Goal: Transaction & Acquisition: Purchase product/service

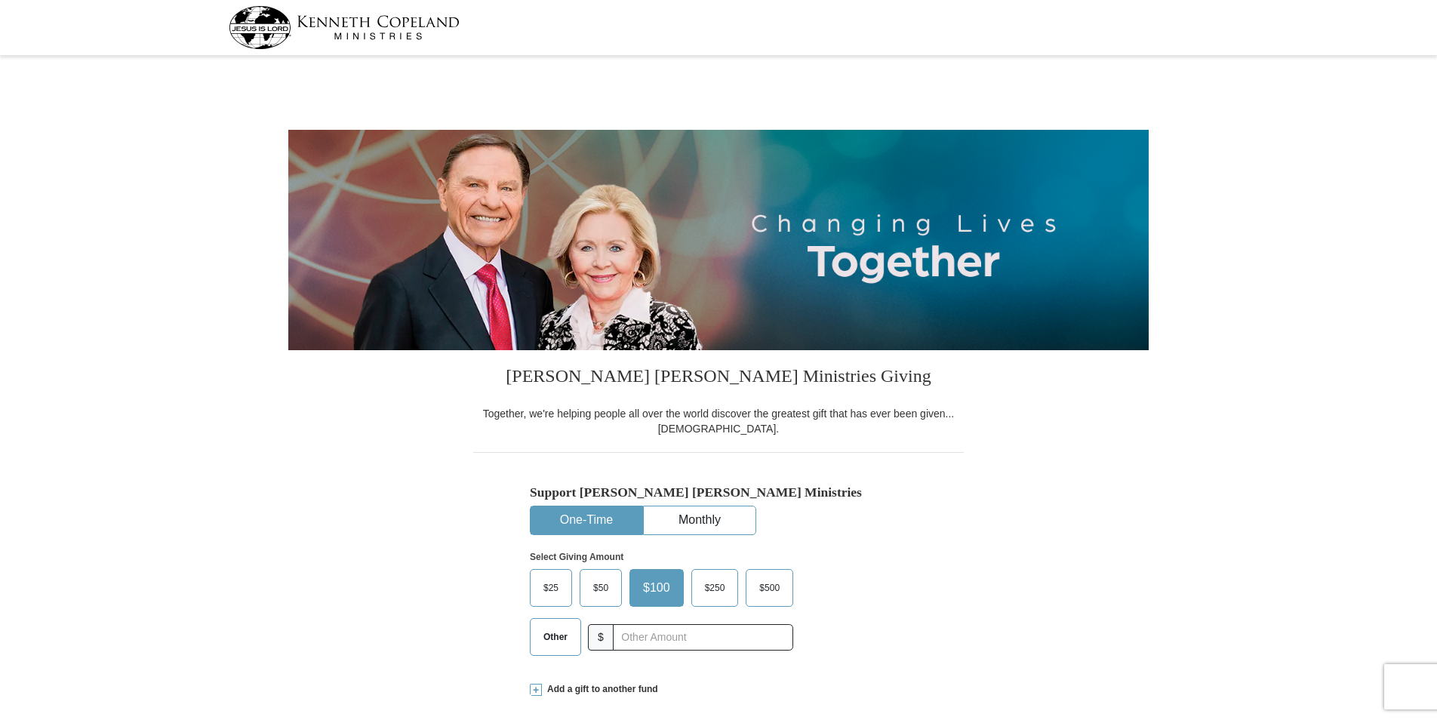
select select "AZ"
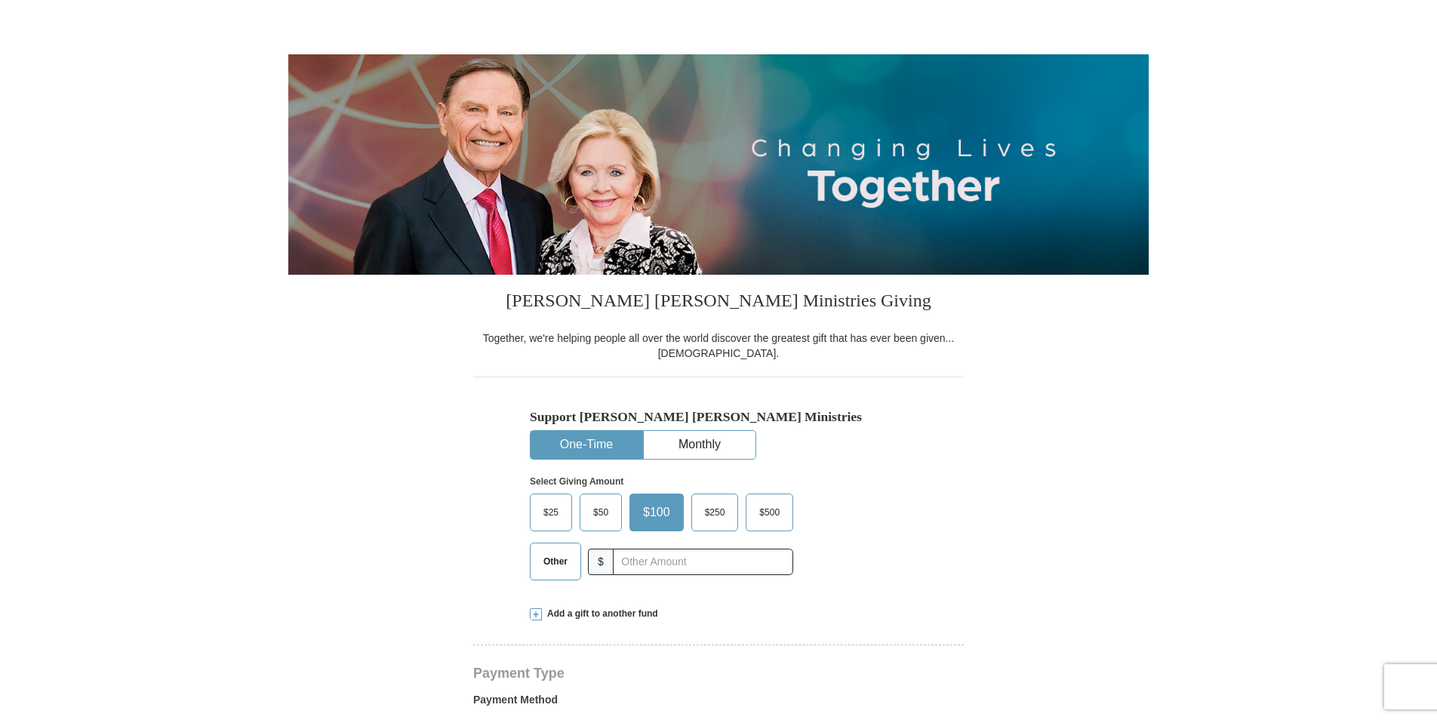
click at [548, 559] on span "Other" at bounding box center [555, 561] width 39 height 23
click at [0, 0] on input "Other" at bounding box center [0, 0] width 0 height 0
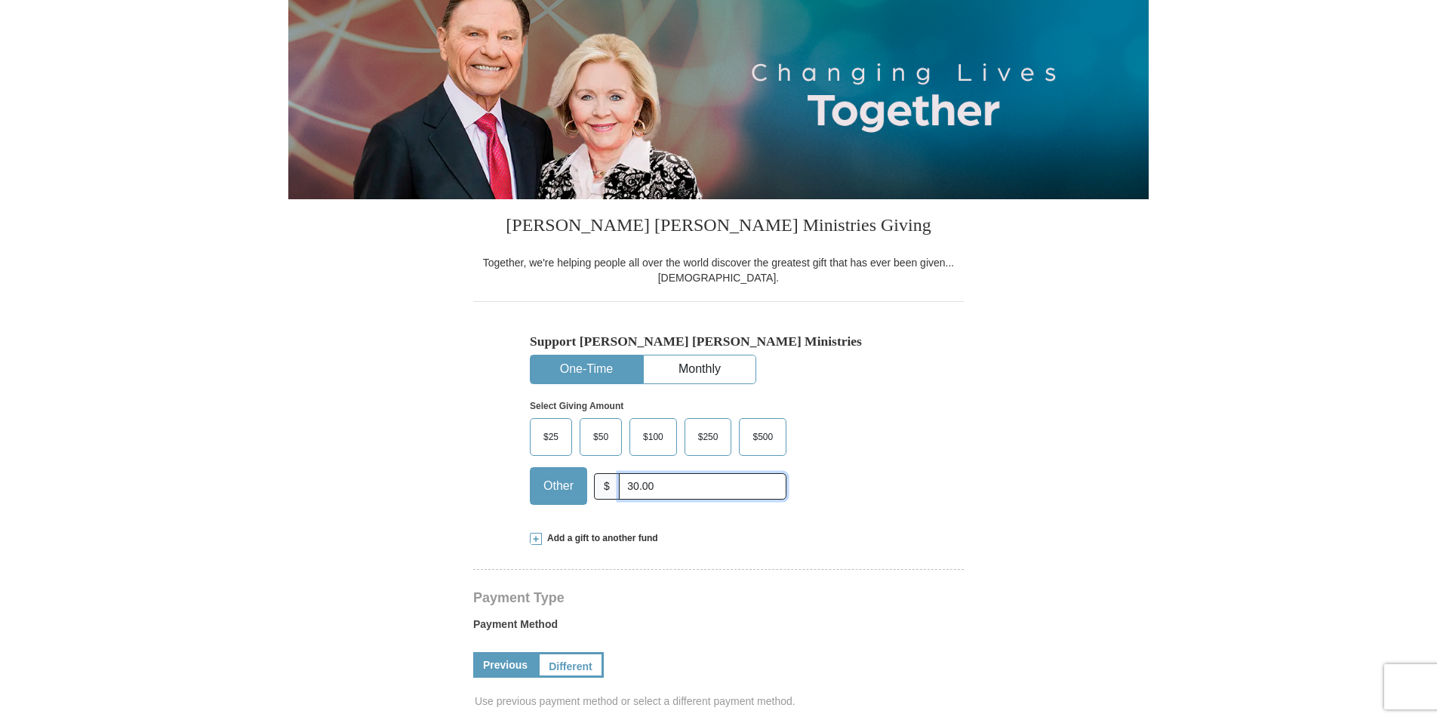
scroll to position [226, 0]
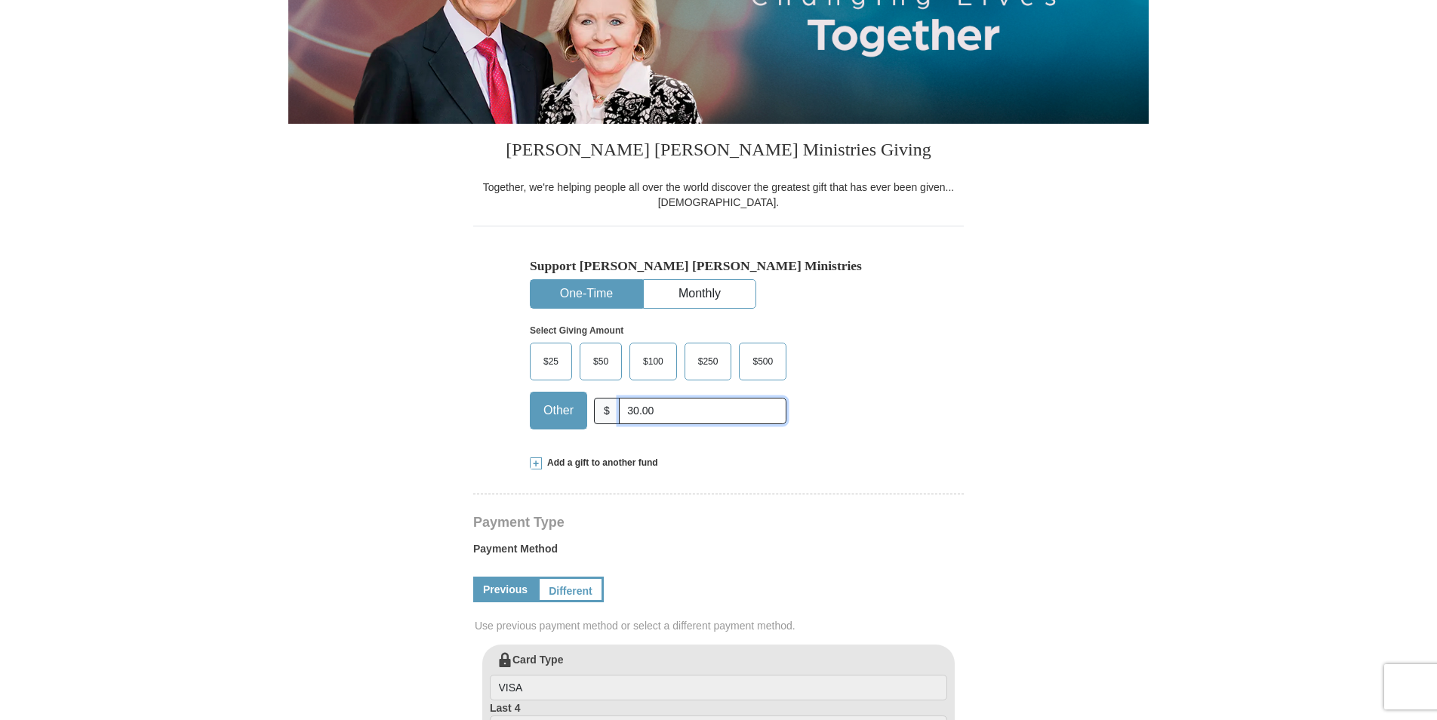
type input "30.00"
click at [503, 584] on link "Previous" at bounding box center [505, 590] width 64 height 26
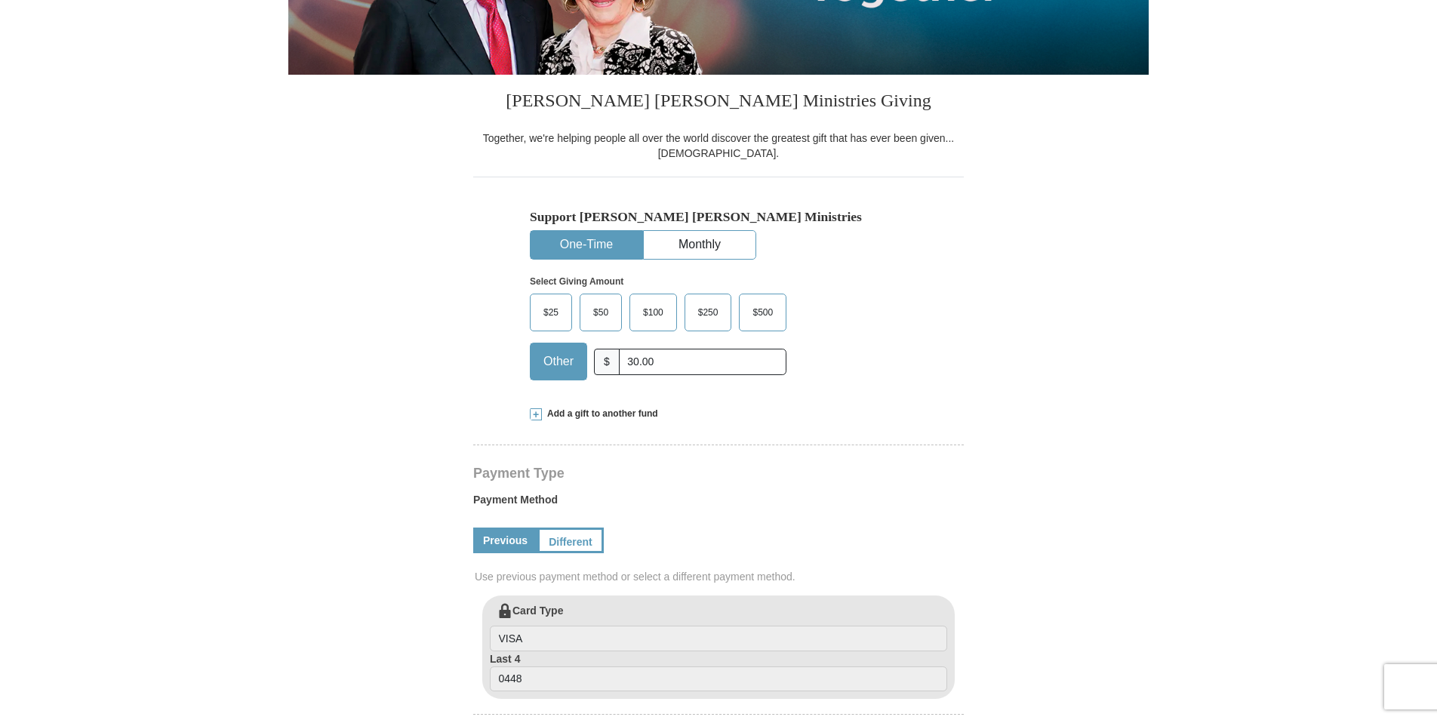
scroll to position [302, 0]
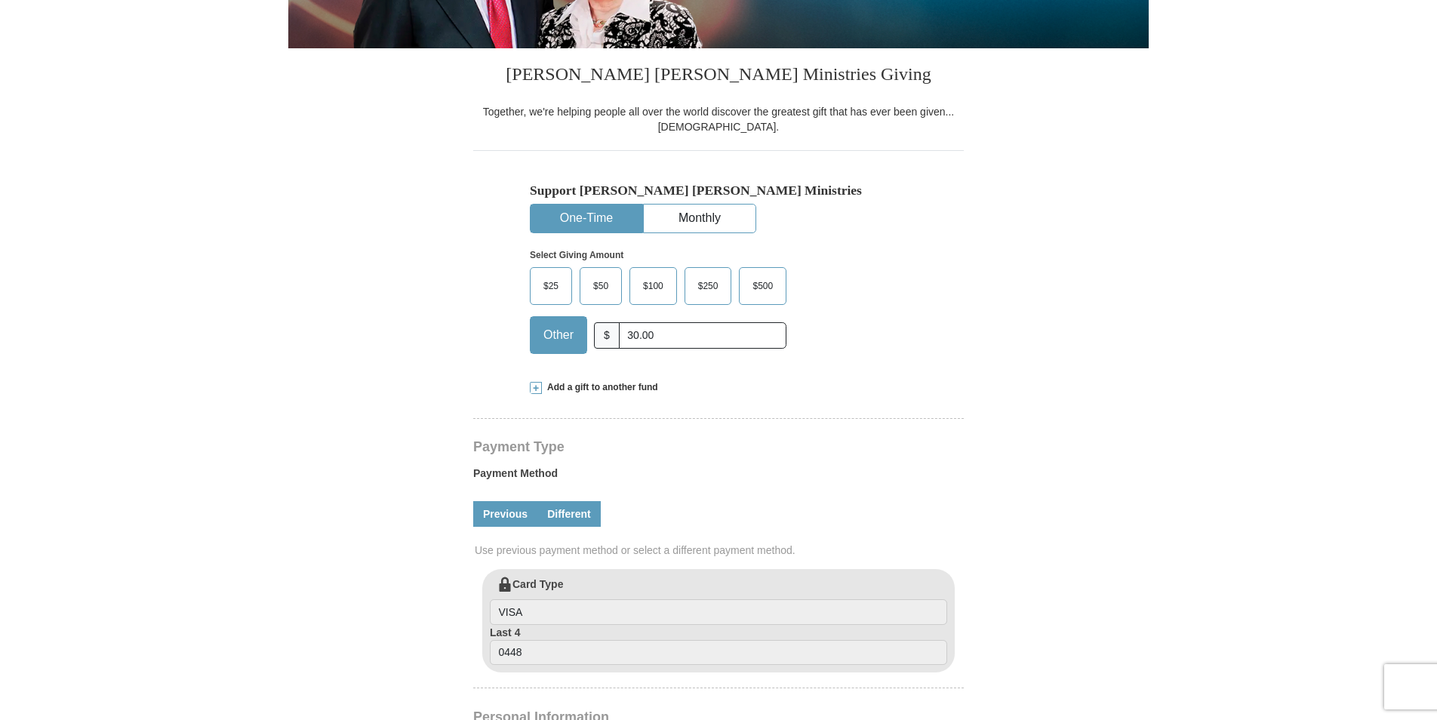
click at [575, 519] on link "Different" at bounding box center [568, 514] width 63 height 26
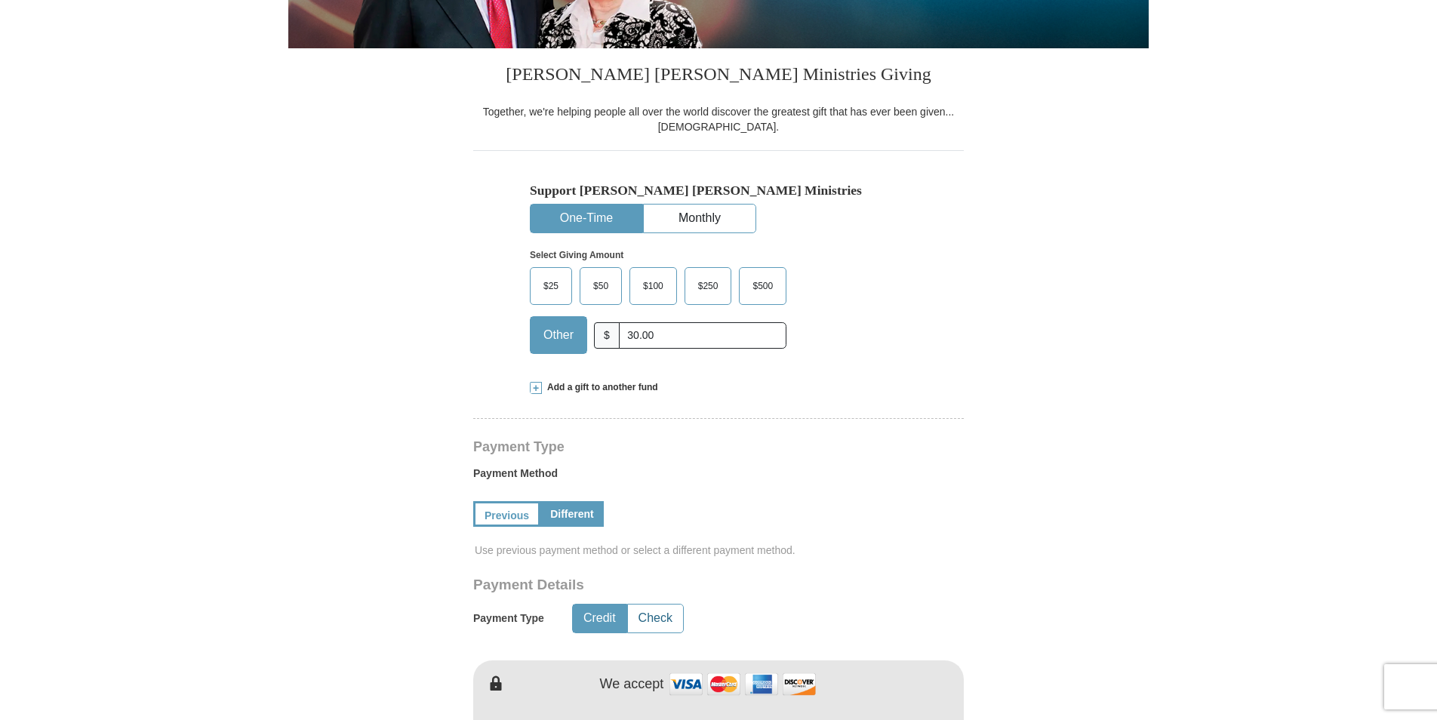
click at [663, 620] on button "Check" at bounding box center [655, 619] width 55 height 28
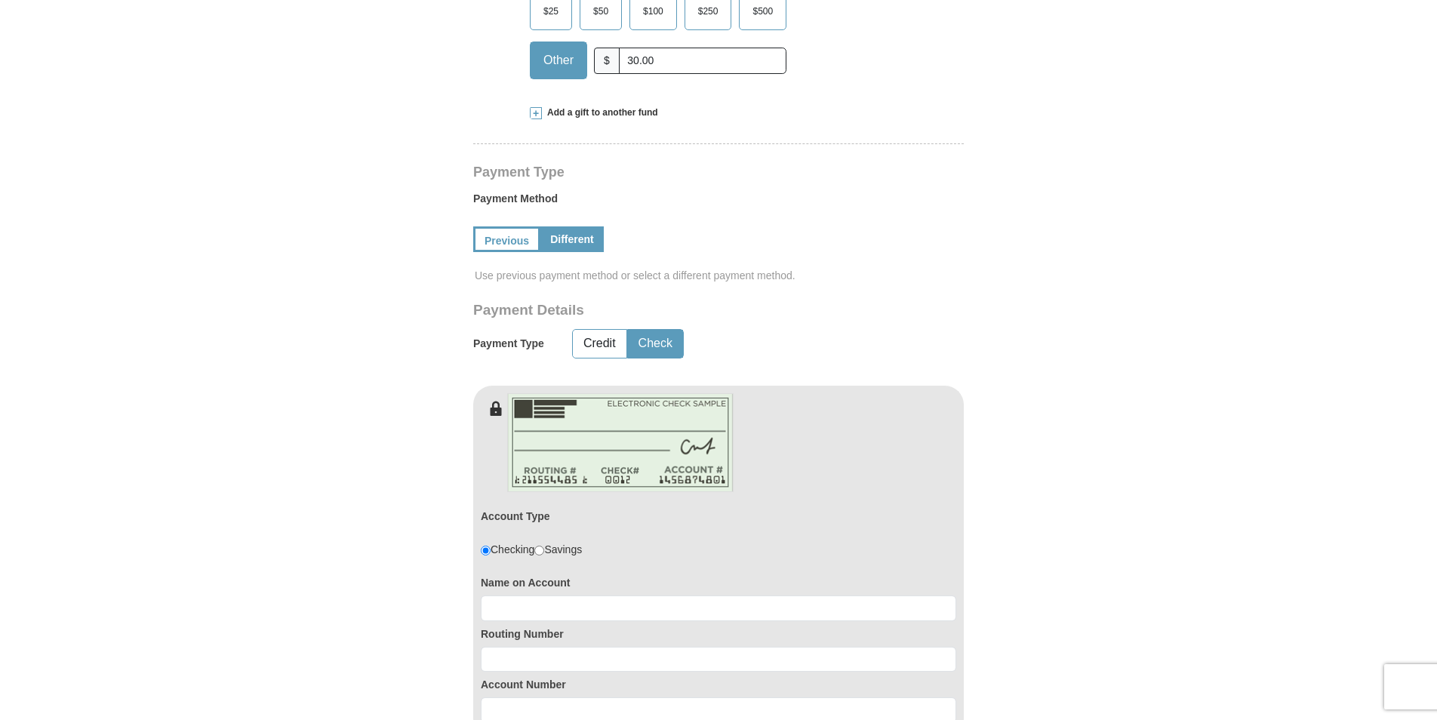
scroll to position [604, 0]
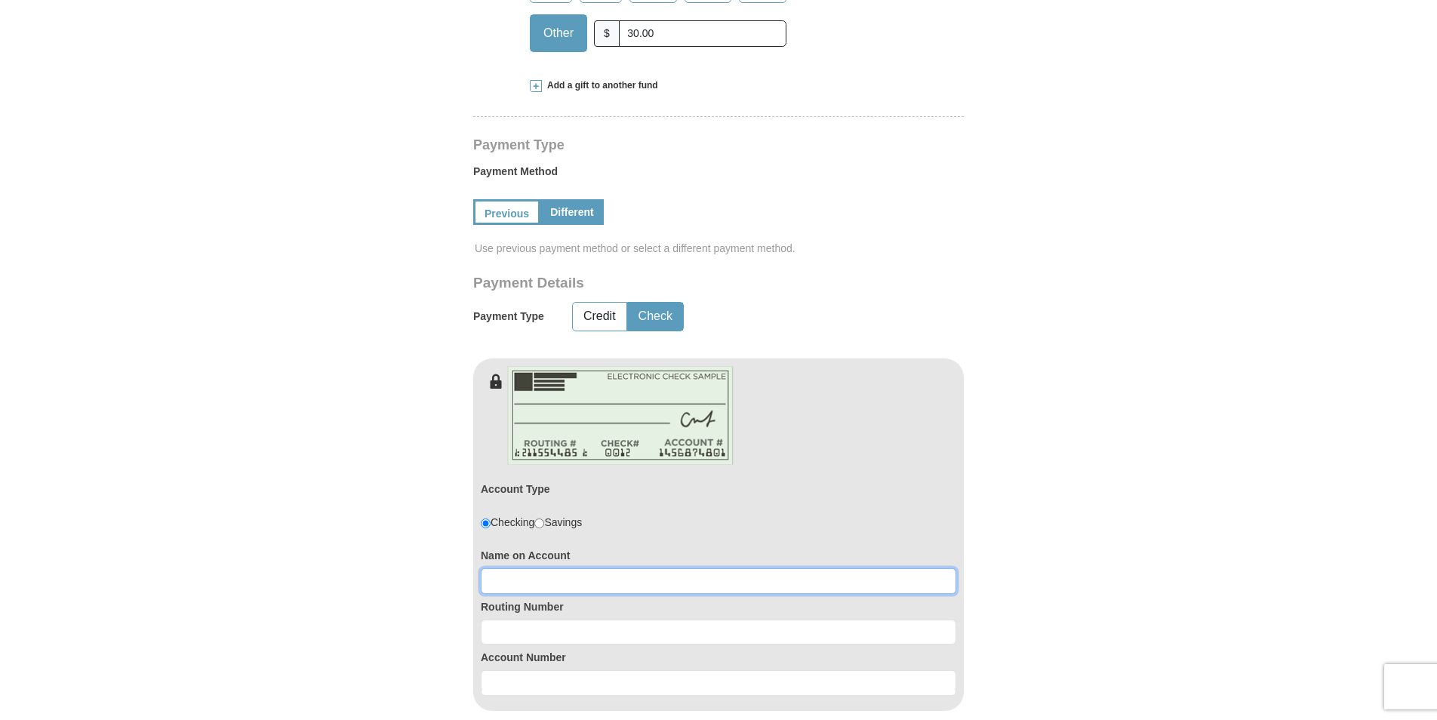
click at [515, 583] on input at bounding box center [719, 581] width 476 height 26
type input "Judith Ann Hunderup"
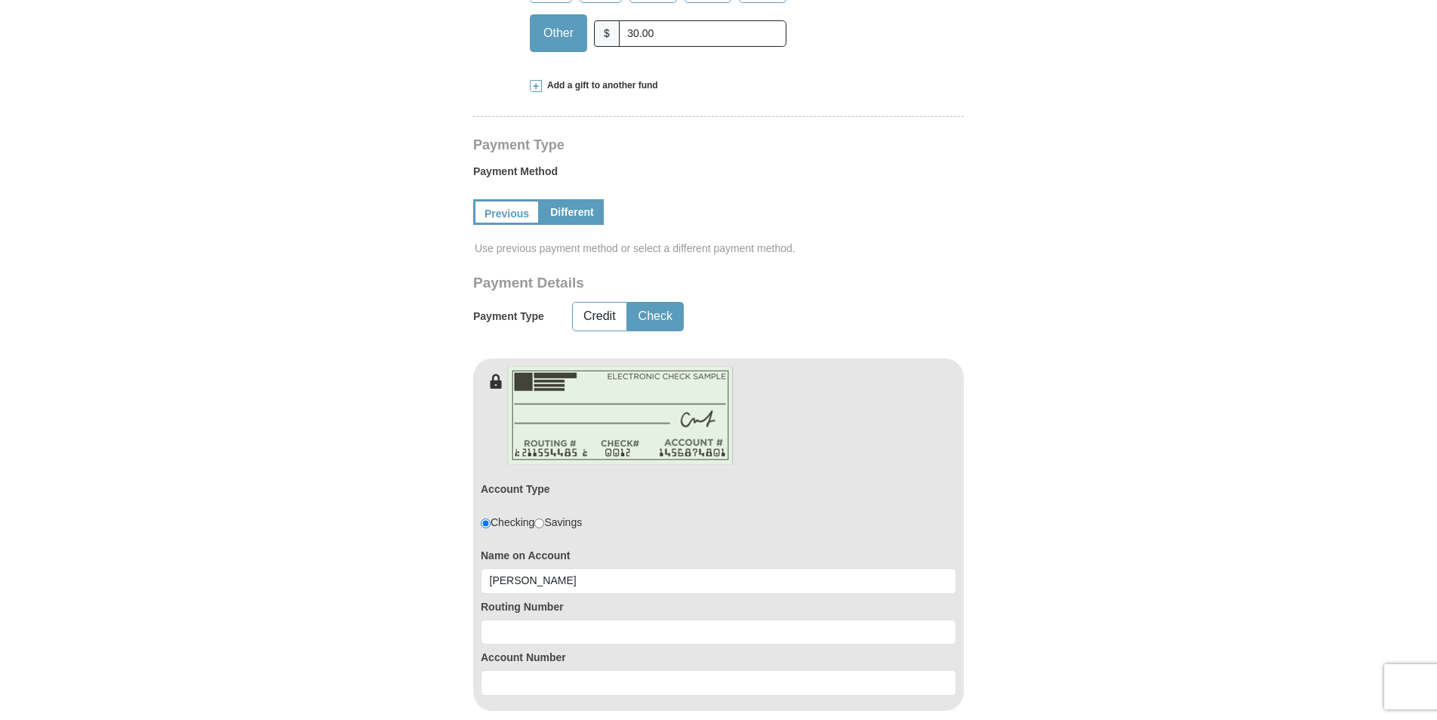
type input "Apt 134"
click at [488, 639] on input at bounding box center [719, 633] width 476 height 26
type input "122187238"
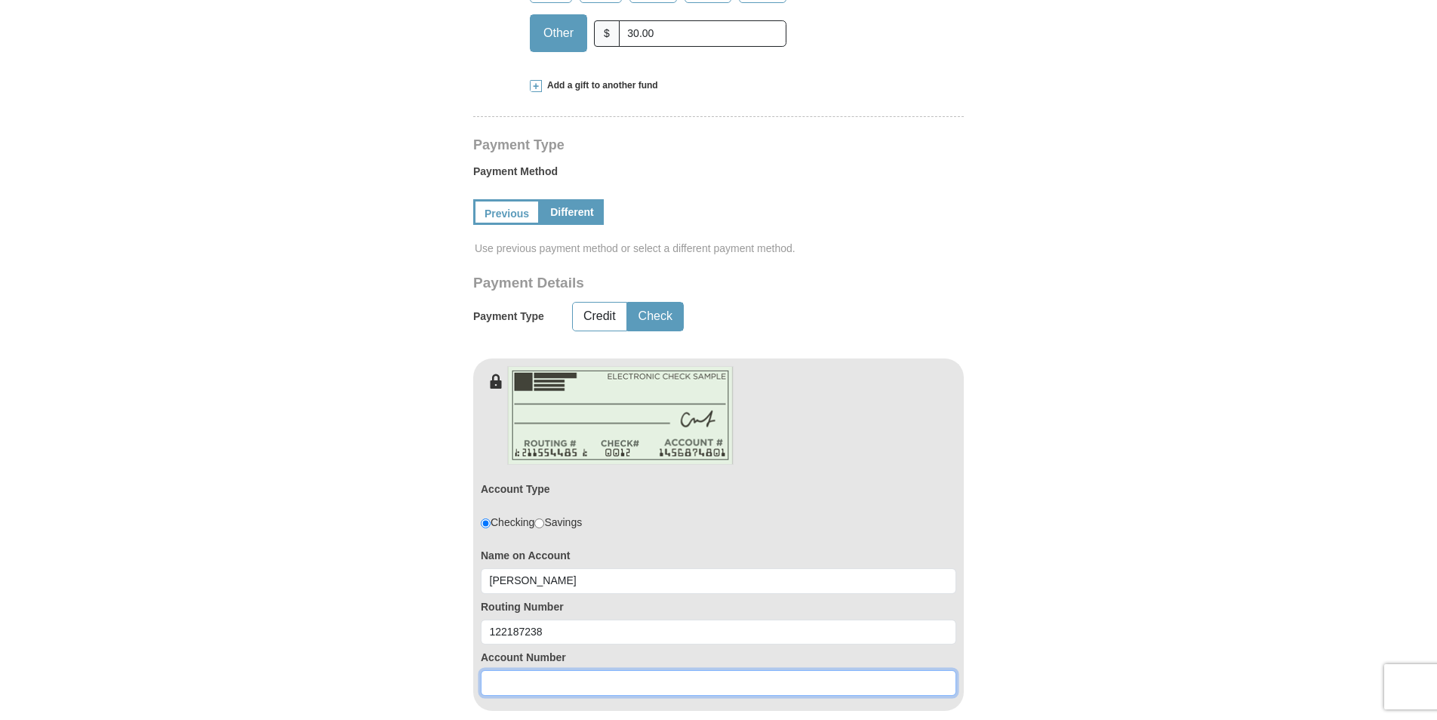
click at [511, 685] on input at bounding box center [719, 683] width 476 height 26
type input "1094707280"
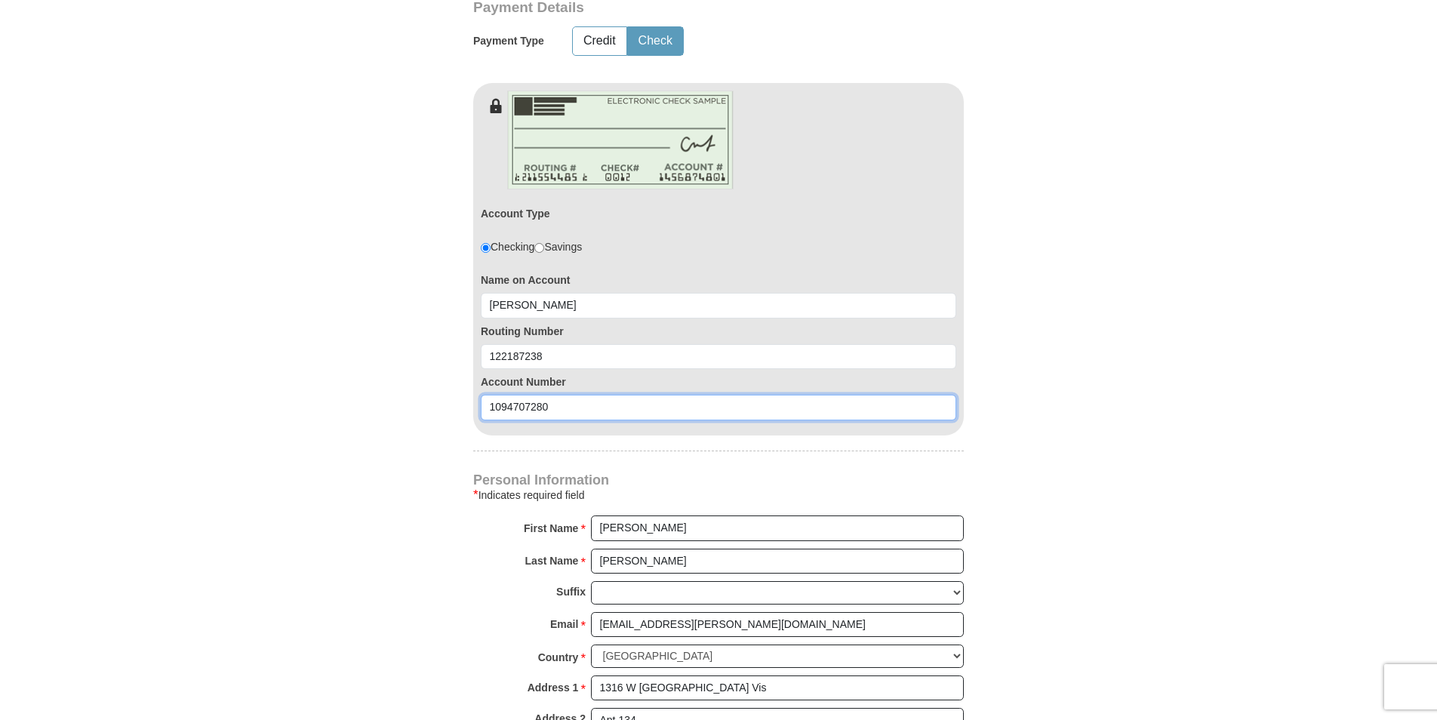
scroll to position [906, 0]
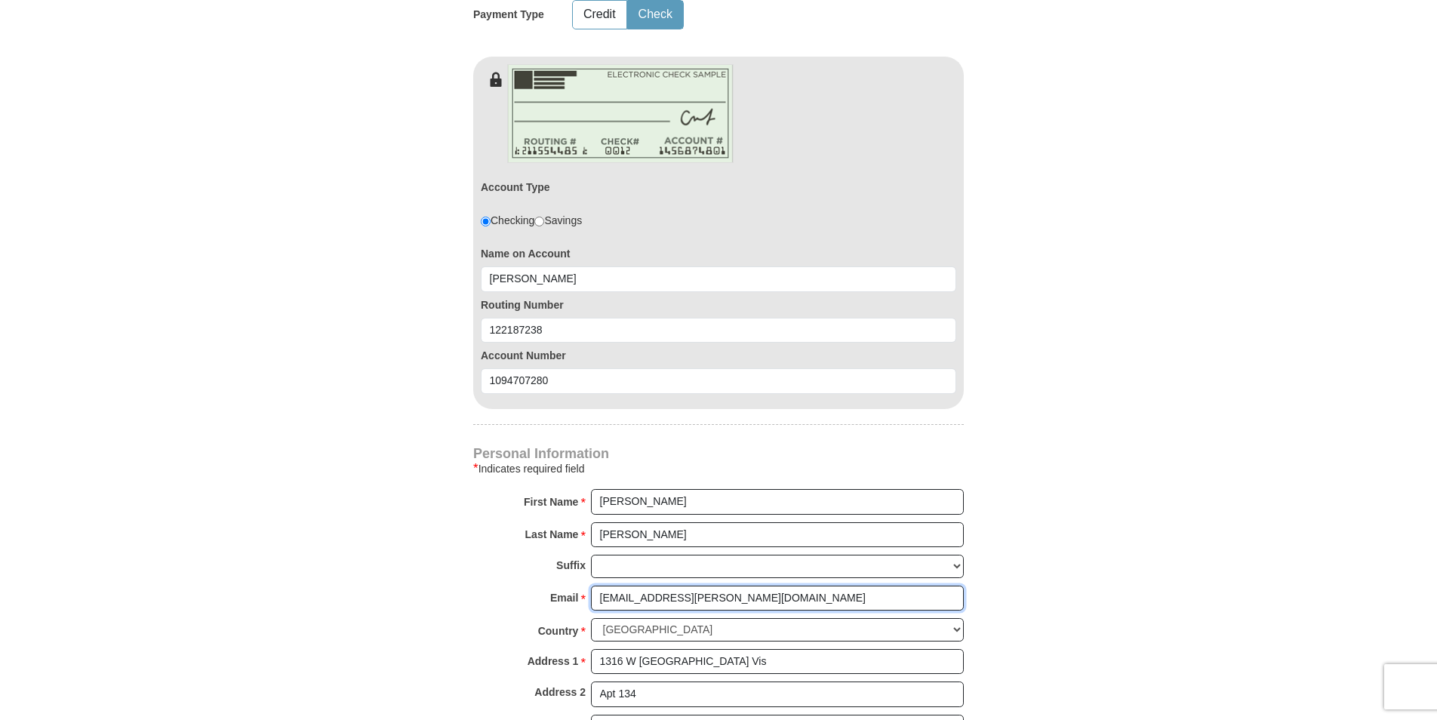
click at [708, 604] on input "judhun@cox.net" at bounding box center [777, 599] width 373 height 26
click at [631, 601] on input "judhun@" at bounding box center [777, 599] width 373 height 26
click at [663, 604] on input "judhun10@" at bounding box center [777, 599] width 373 height 26
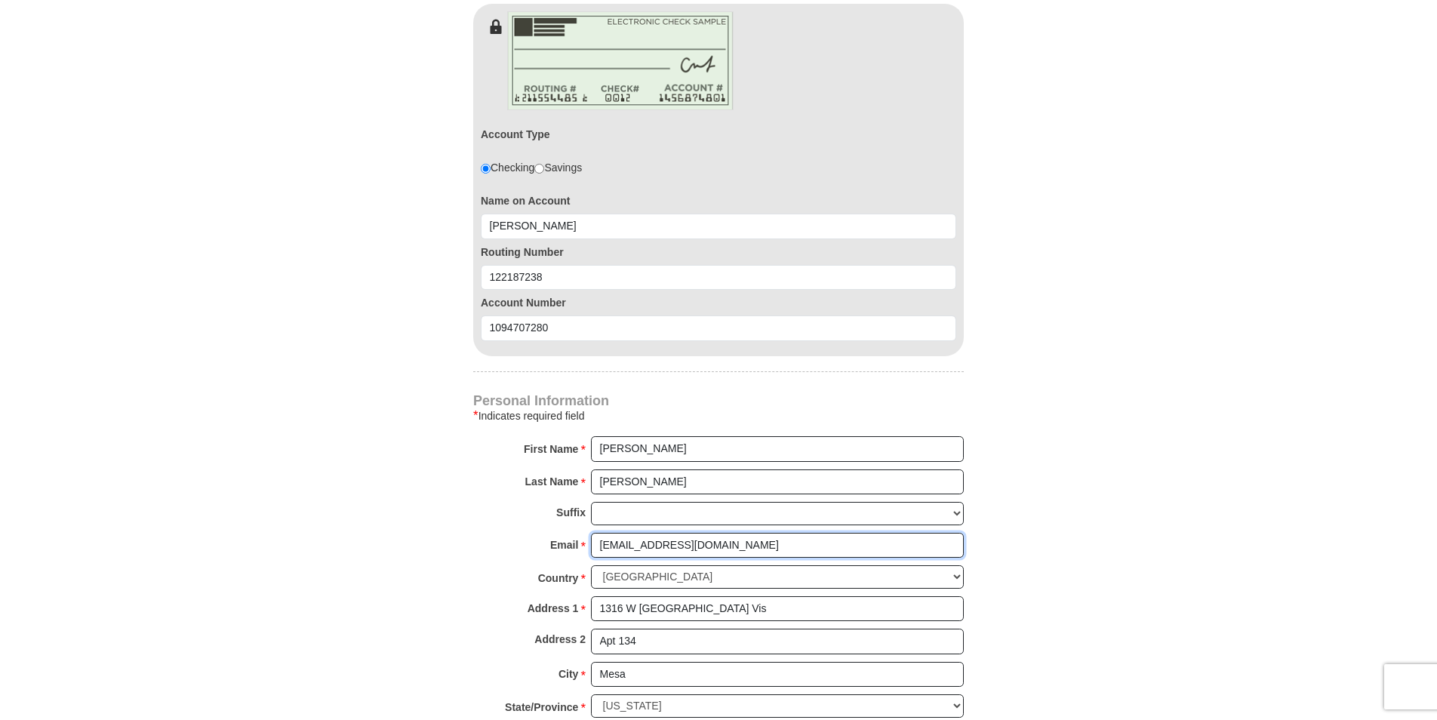
scroll to position [981, 0]
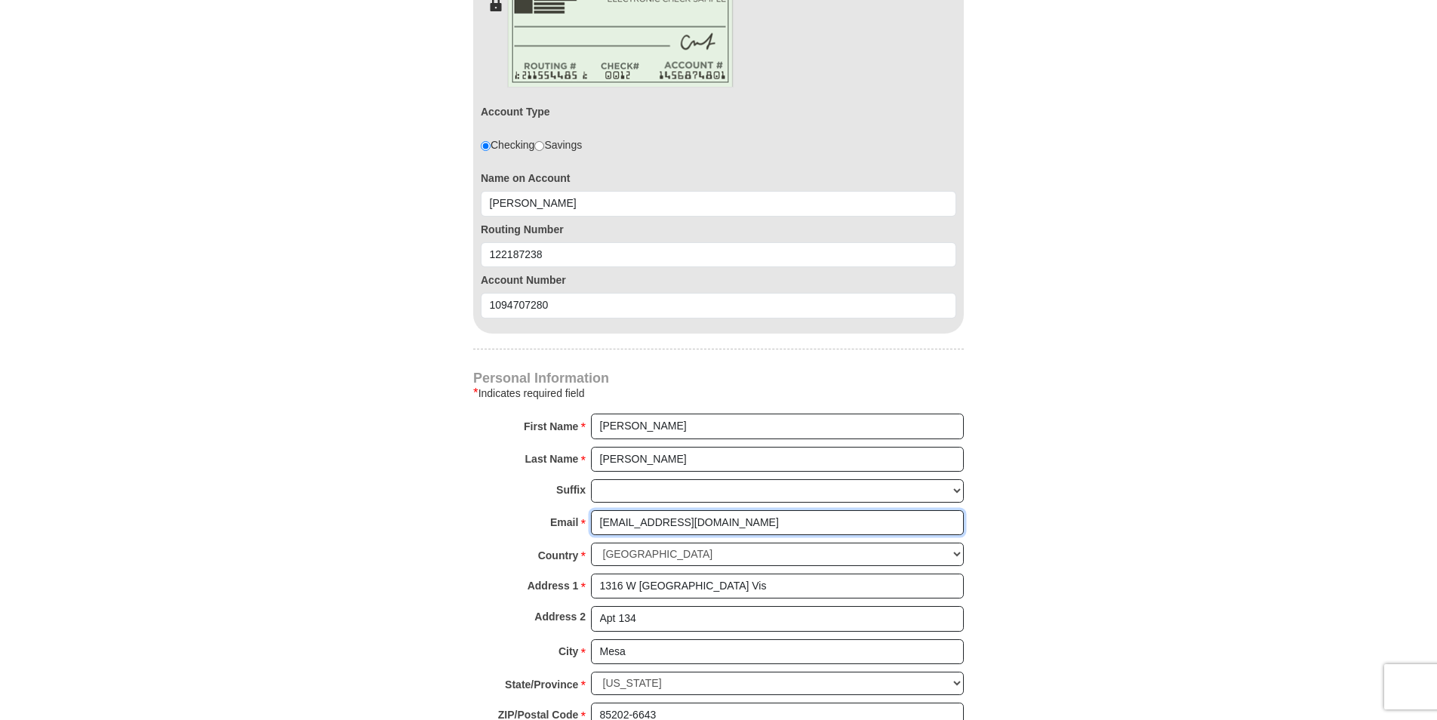
type input "judhun10@gmail.com"
click at [954, 278] on label "Account Number" at bounding box center [719, 279] width 476 height 15
click at [735, 594] on input "1316 W Los Lagos Vis" at bounding box center [777, 587] width 373 height 26
type input "13700 N Fountain Hills Blvd"
click at [630, 652] on input "Mesa" at bounding box center [777, 652] width 373 height 26
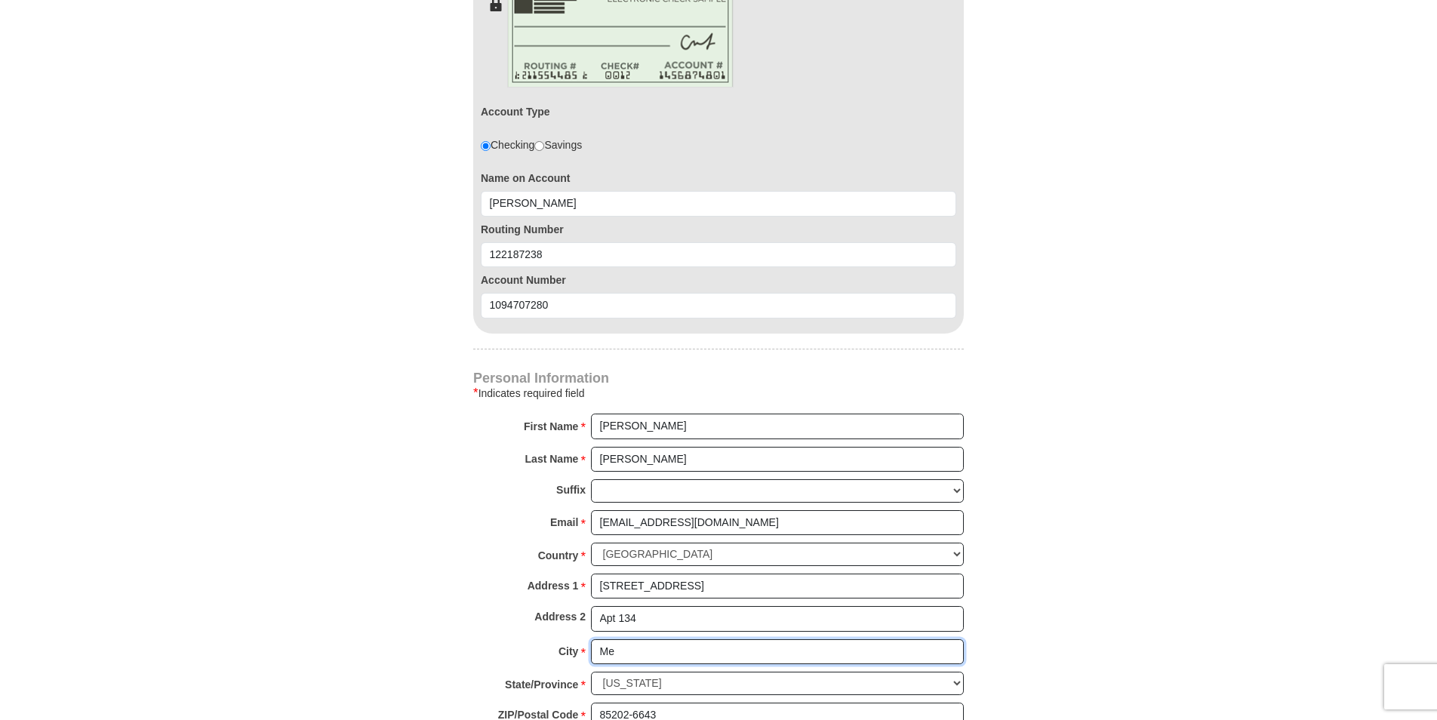
type input "M"
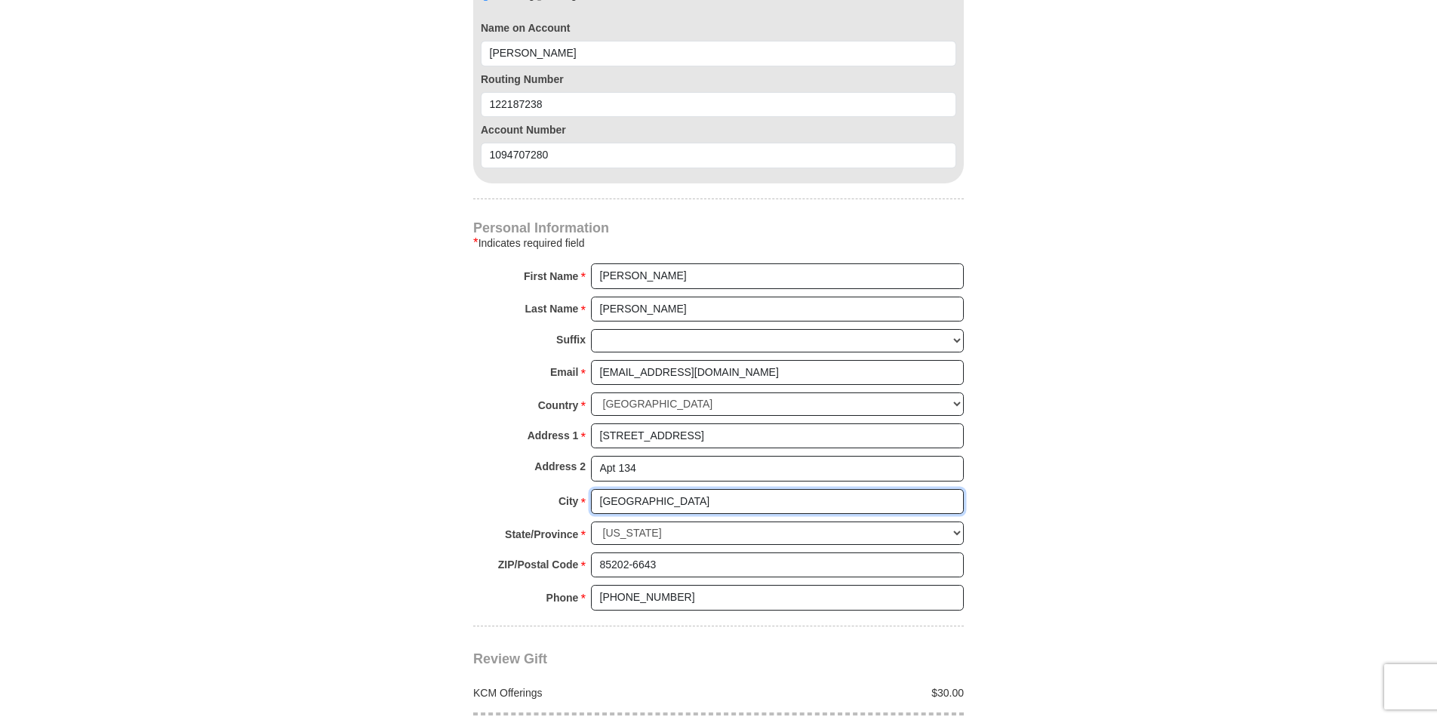
scroll to position [1132, 0]
type input "Fountain Hills"
click at [663, 559] on input "85202-6643" at bounding box center [777, 565] width 373 height 26
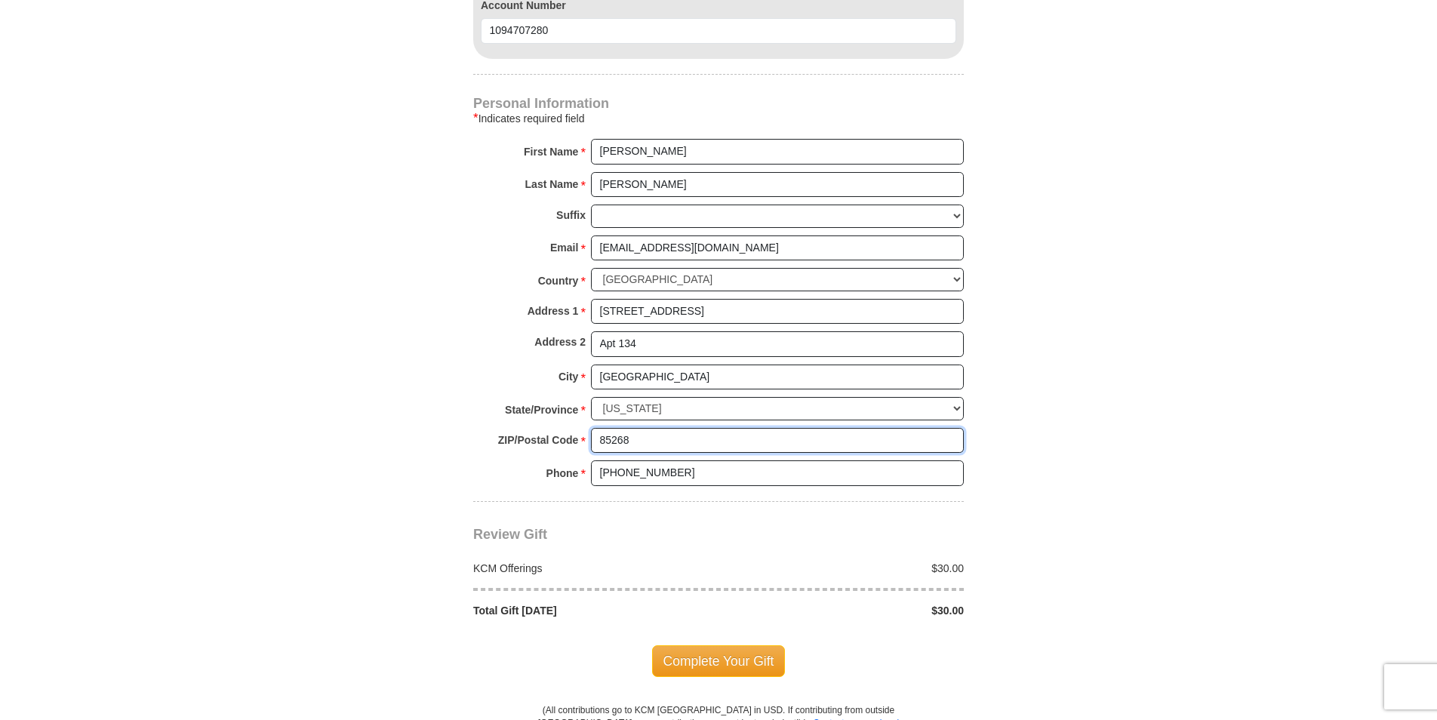
scroll to position [1283, 0]
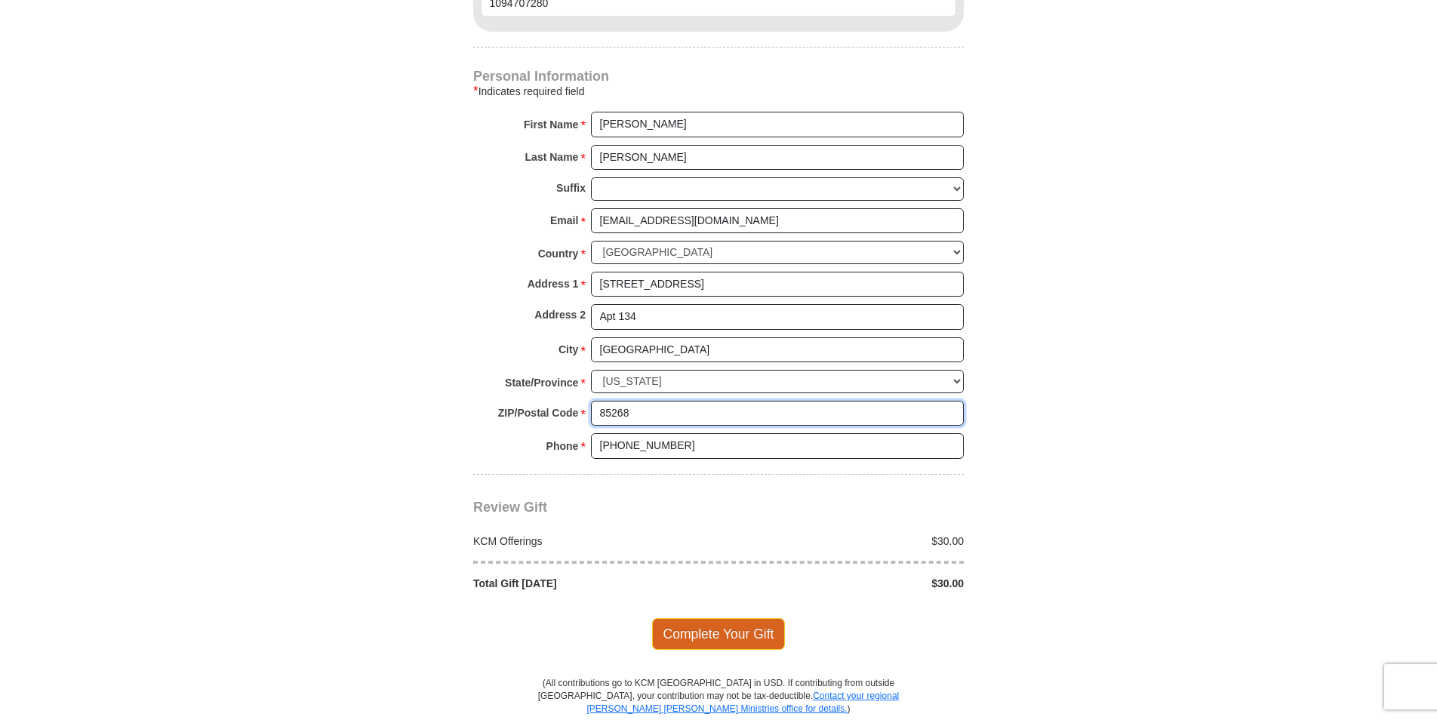
type input "85268"
click at [697, 636] on span "Complete Your Gift" at bounding box center [719, 634] width 134 height 32
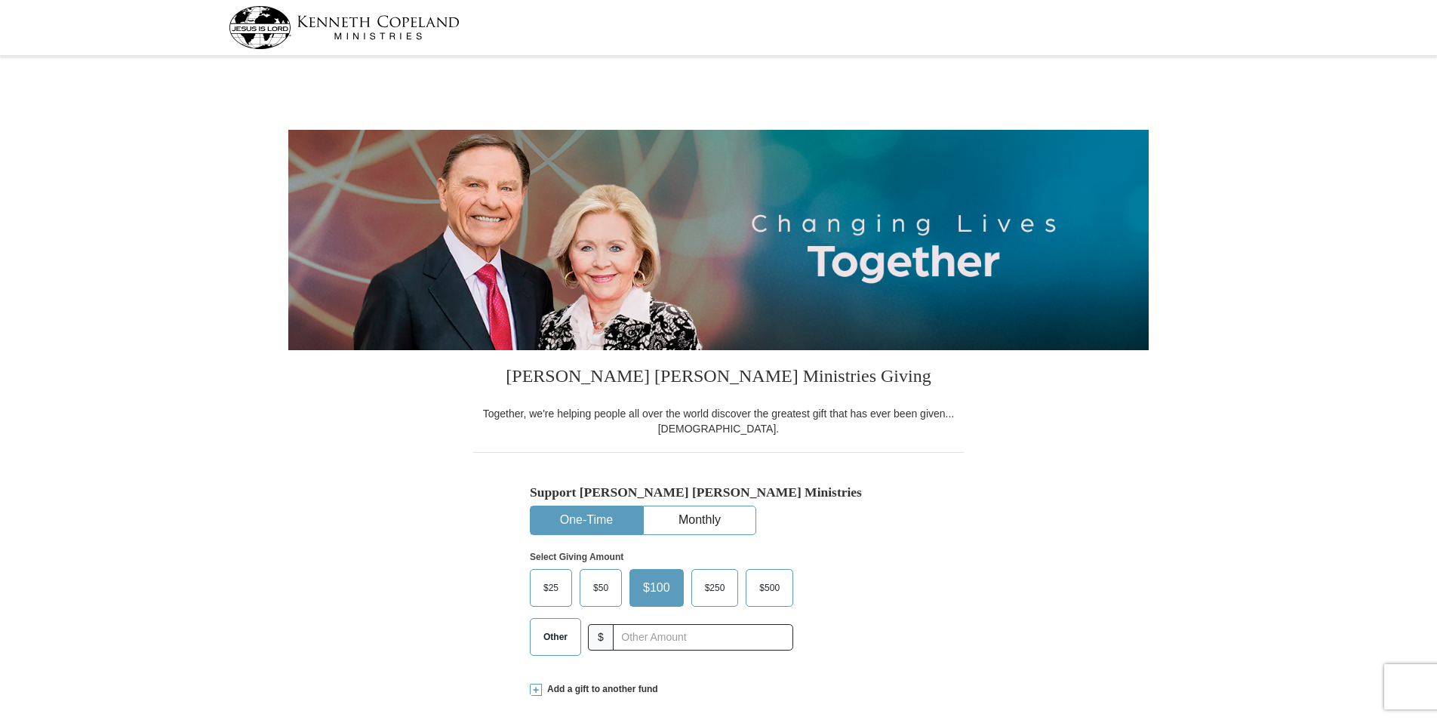
select select "AZ"
click at [586, 522] on button "One-Time" at bounding box center [587, 520] width 112 height 28
click at [547, 645] on span "Other" at bounding box center [555, 637] width 39 height 23
drag, startPoint x: 547, startPoint y: 645, endPoint x: 639, endPoint y: 637, distance: 91.7
click at [639, 637] on input "text" at bounding box center [703, 637] width 168 height 26
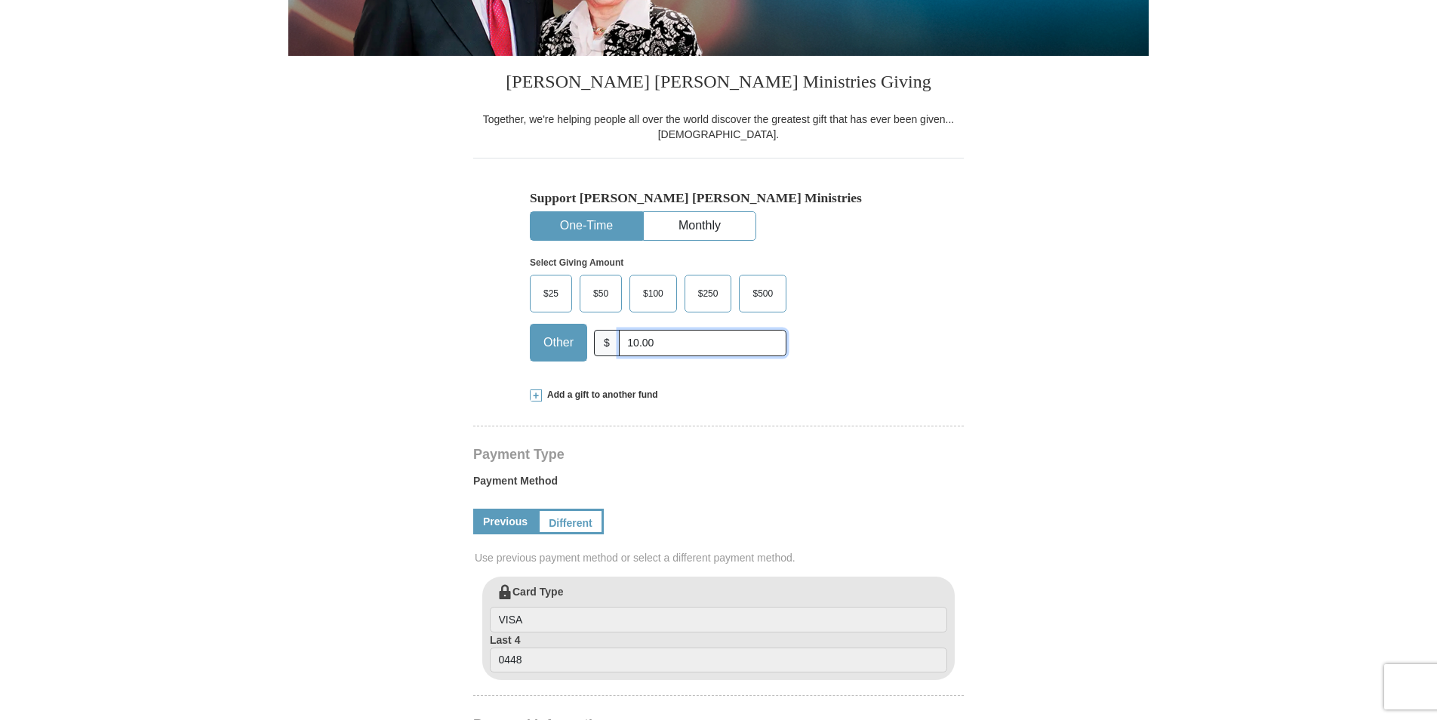
scroll to position [302, 0]
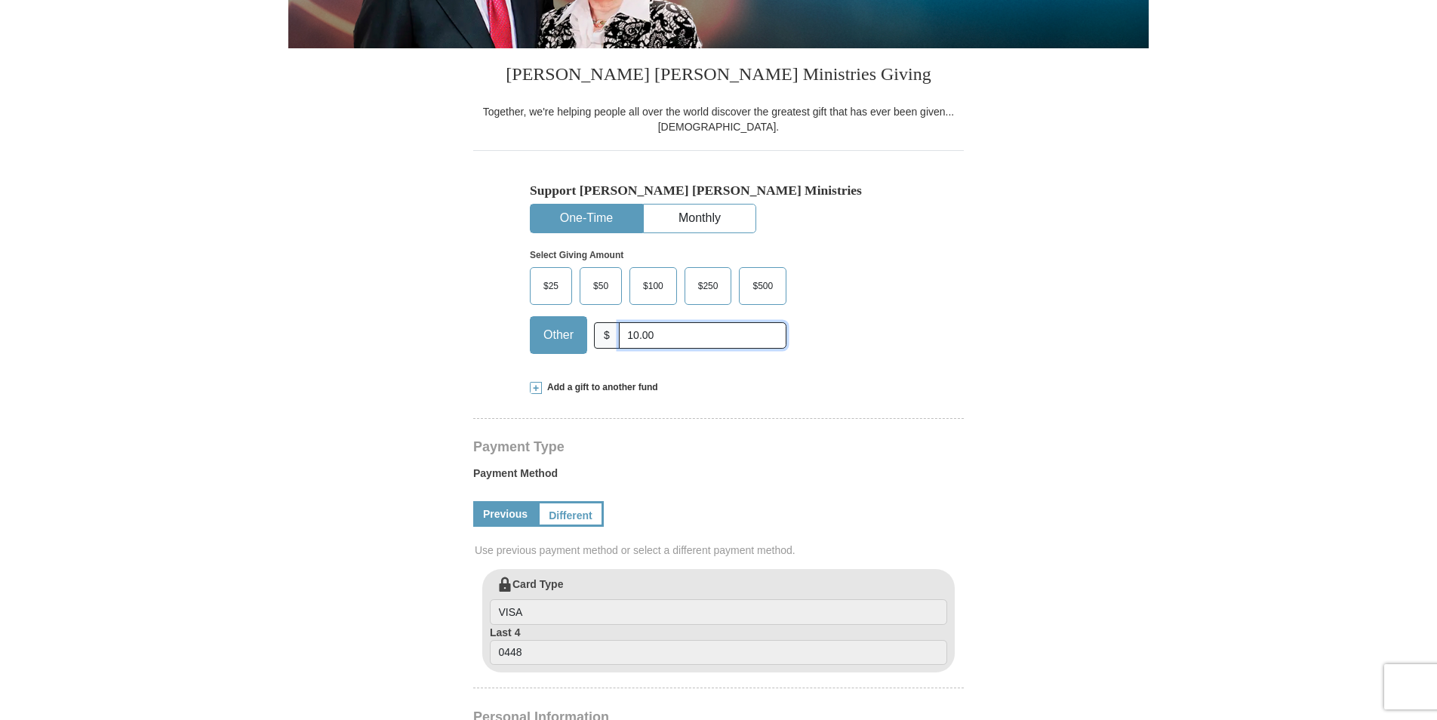
type input "10.00"
click at [488, 506] on link "Previous" at bounding box center [505, 514] width 64 height 26
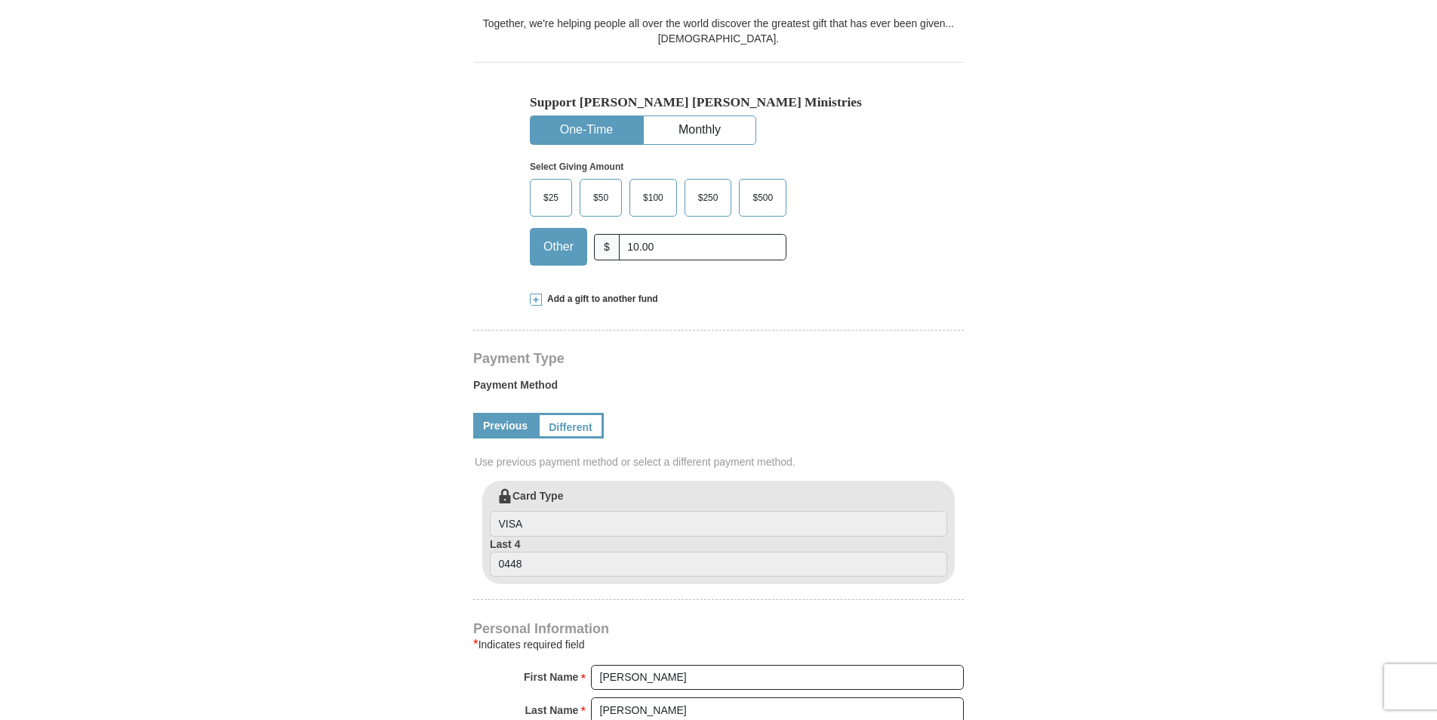
scroll to position [453, 0]
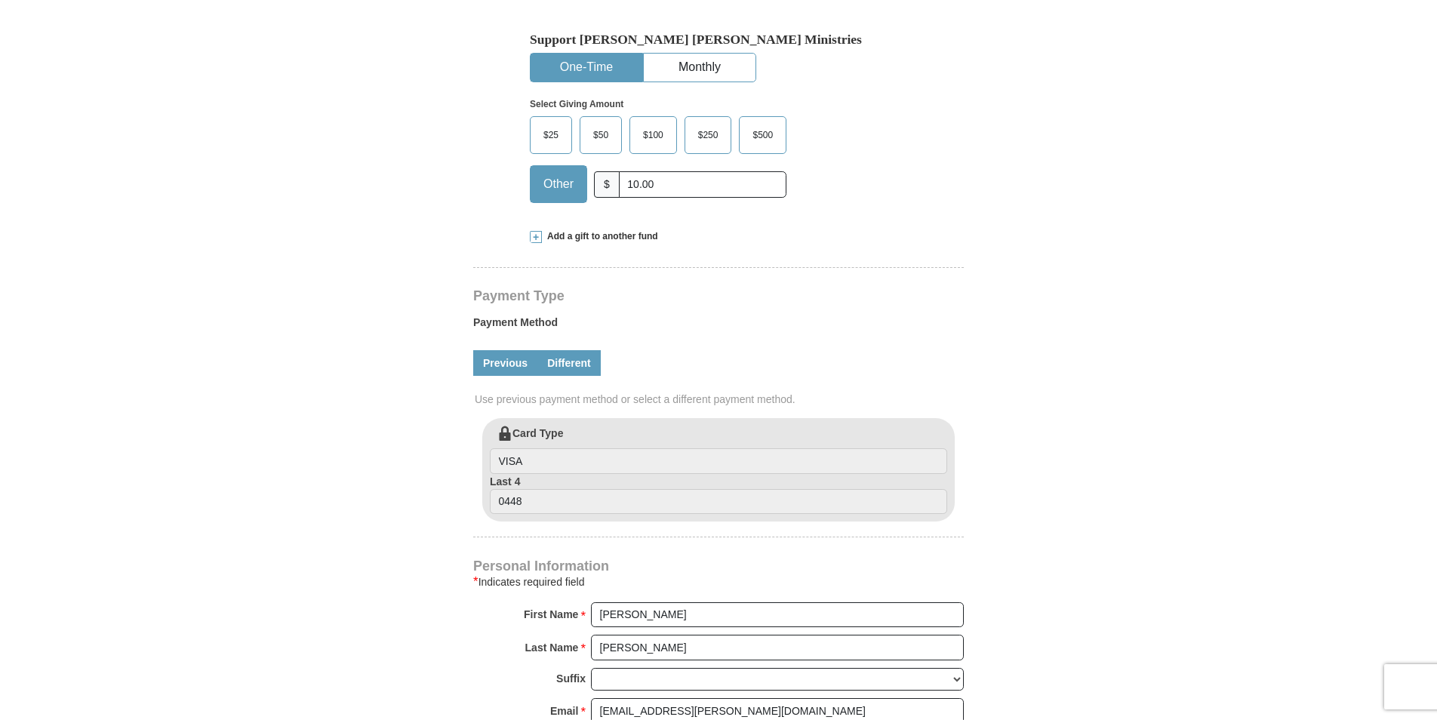
click at [559, 370] on link "Different" at bounding box center [568, 363] width 63 height 26
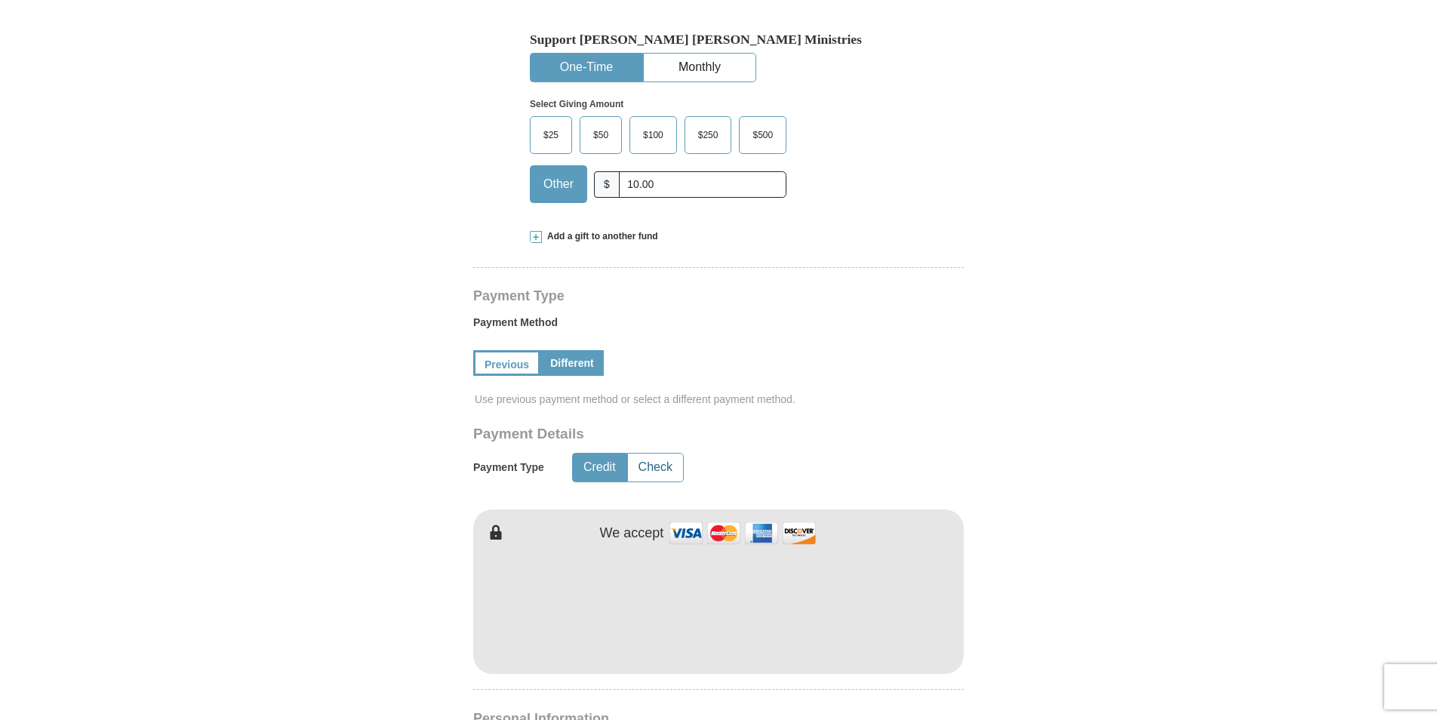
click at [650, 468] on button "Check" at bounding box center [655, 468] width 55 height 28
click at [651, 469] on button "Check" at bounding box center [655, 468] width 55 height 28
click at [666, 474] on button "Check" at bounding box center [655, 468] width 55 height 28
click at [665, 476] on button "Check" at bounding box center [655, 468] width 55 height 28
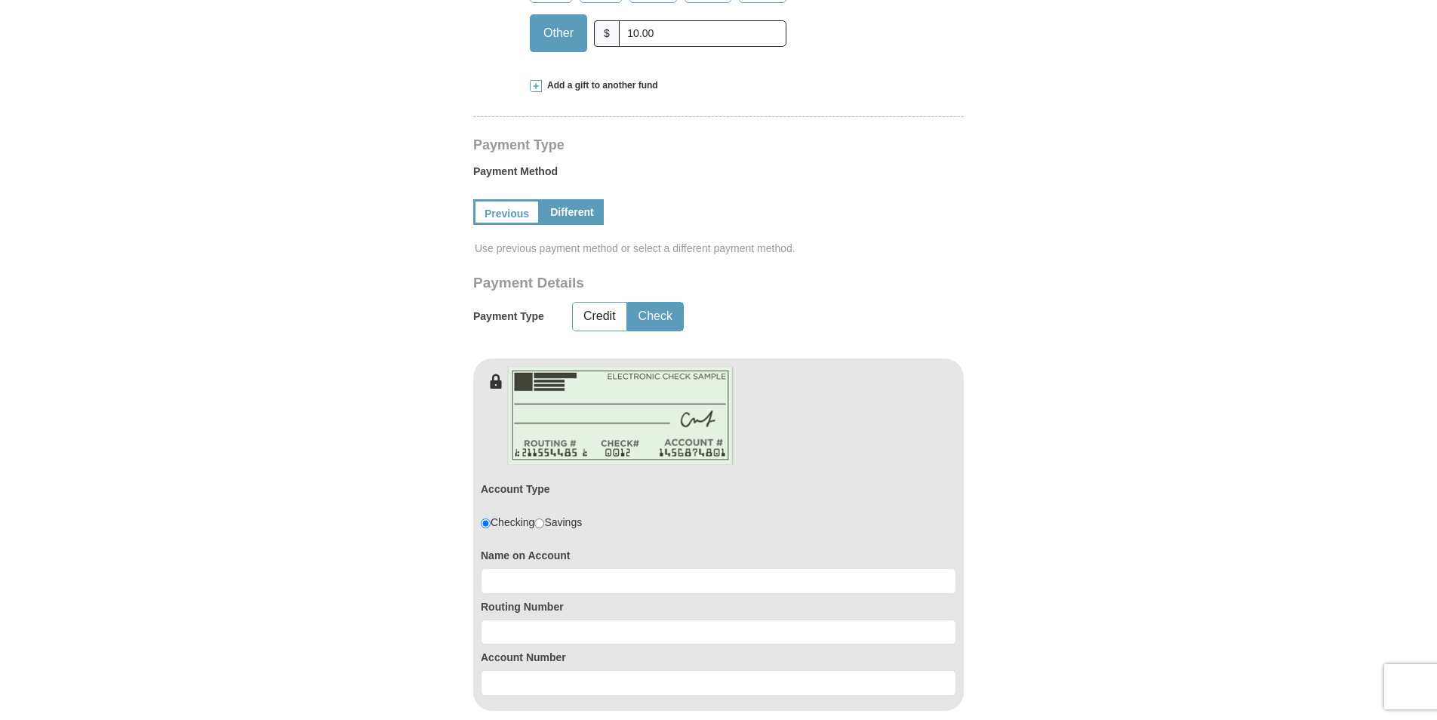
scroll to position [679, 0]
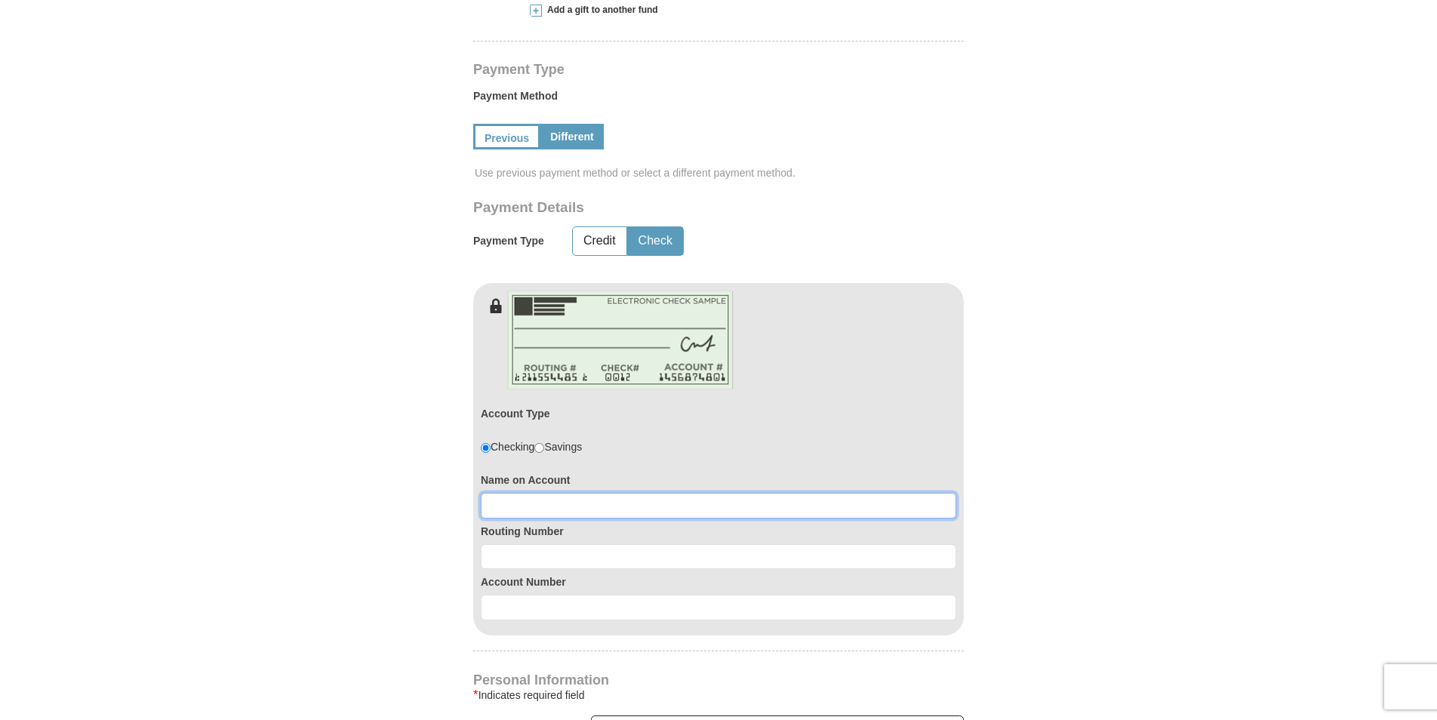
click at [512, 509] on input at bounding box center [719, 506] width 476 height 26
type input "Judith Ann Hunderup"
type input "Apt 134"
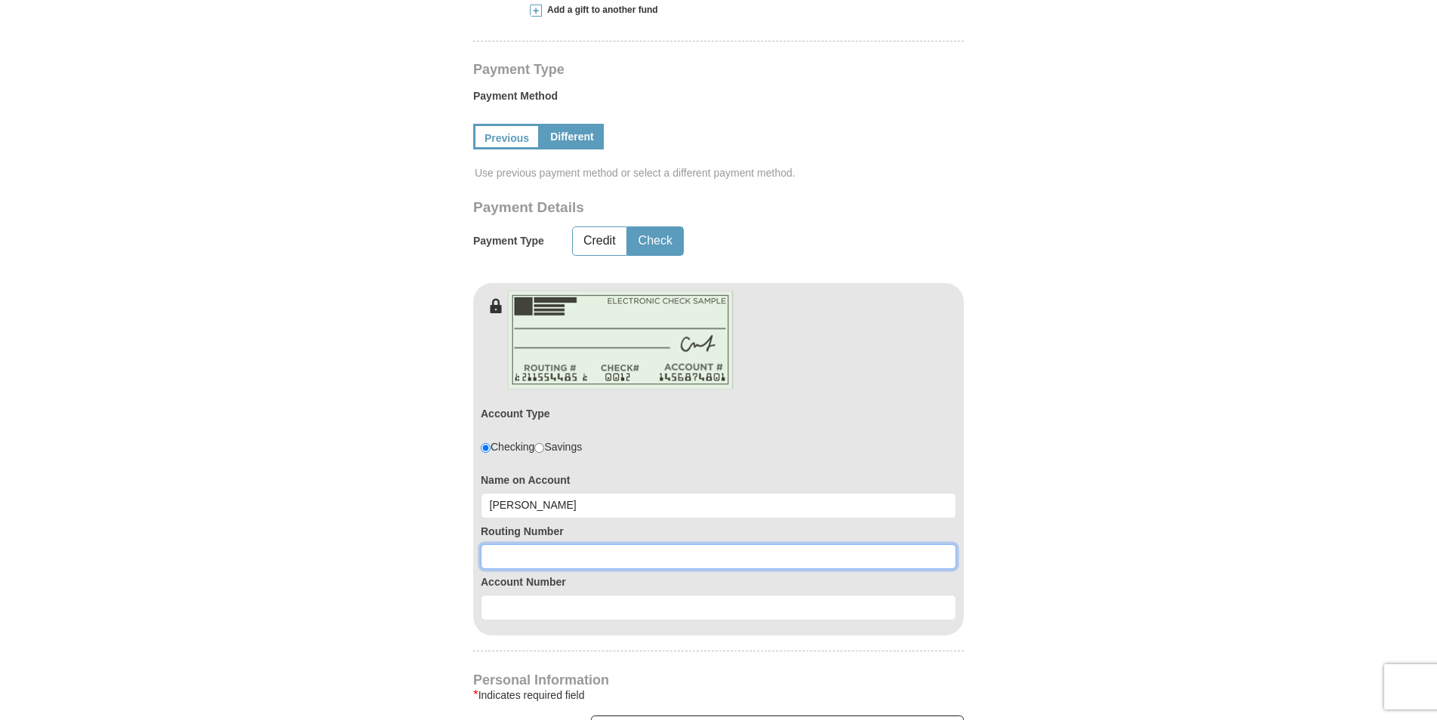
click at [495, 559] on input at bounding box center [719, 557] width 476 height 26
type input "122187238"
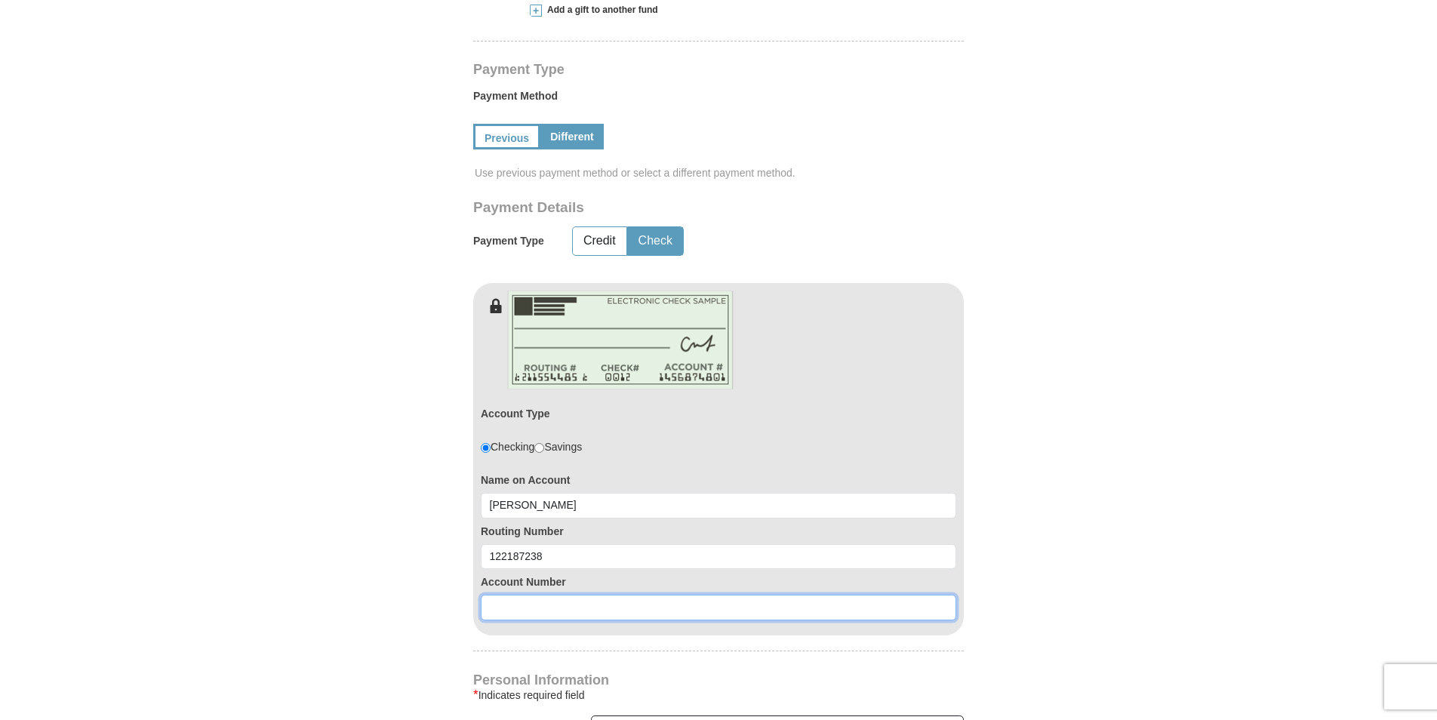
click at [509, 614] on input at bounding box center [719, 608] width 476 height 26
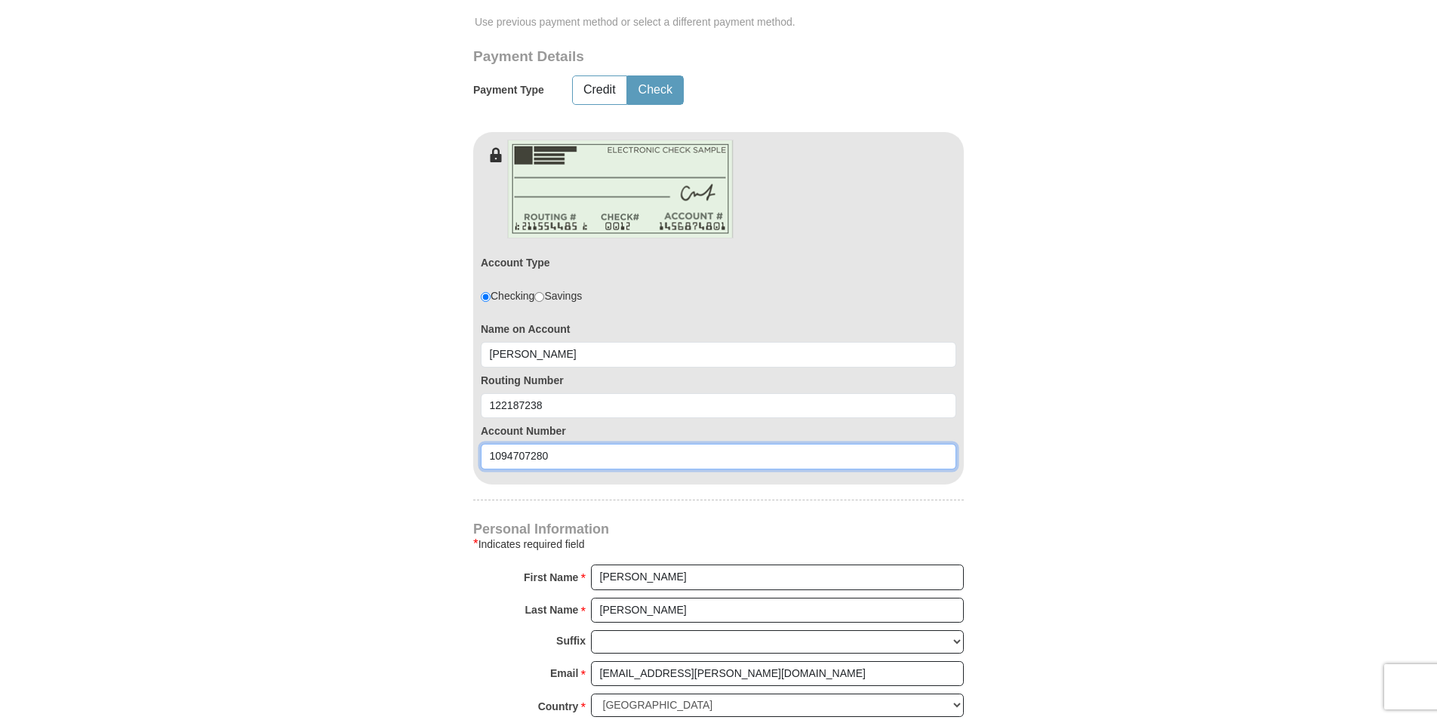
scroll to position [906, 0]
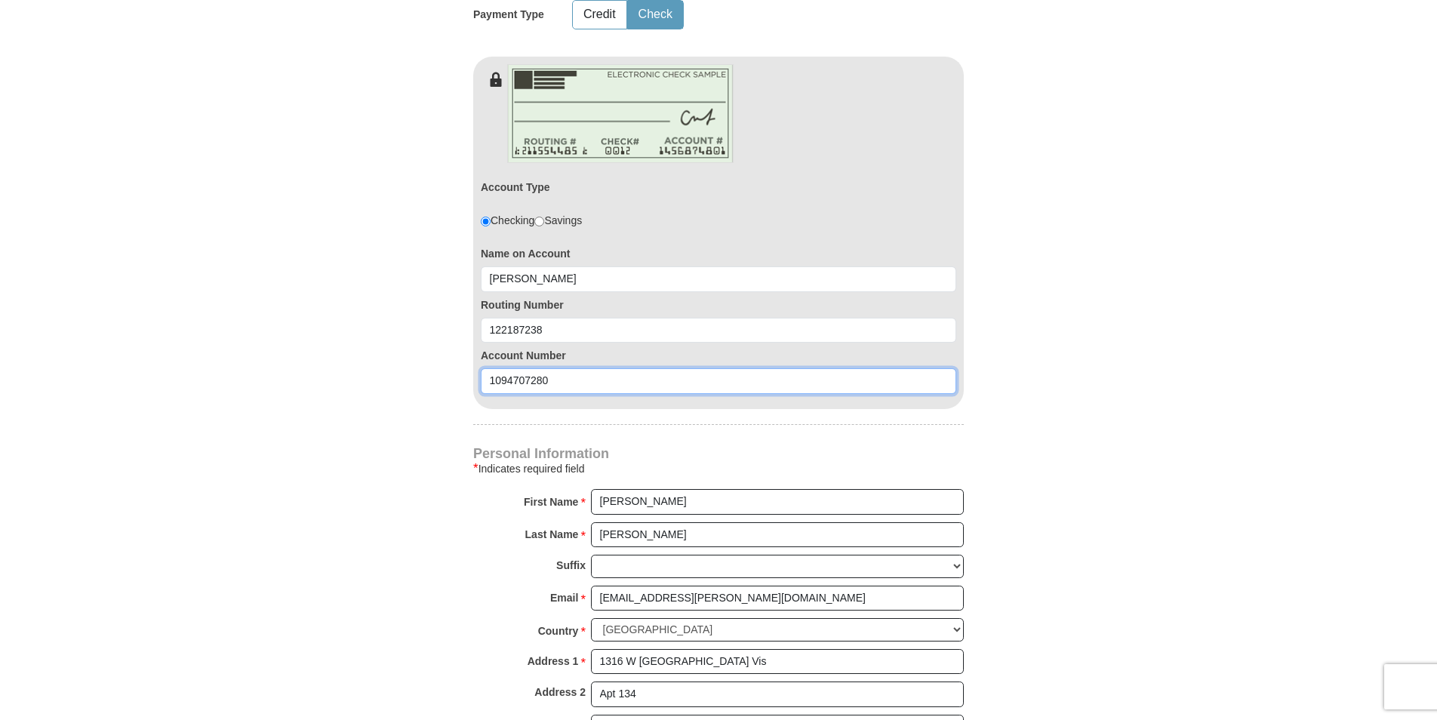
type input "1094707280"
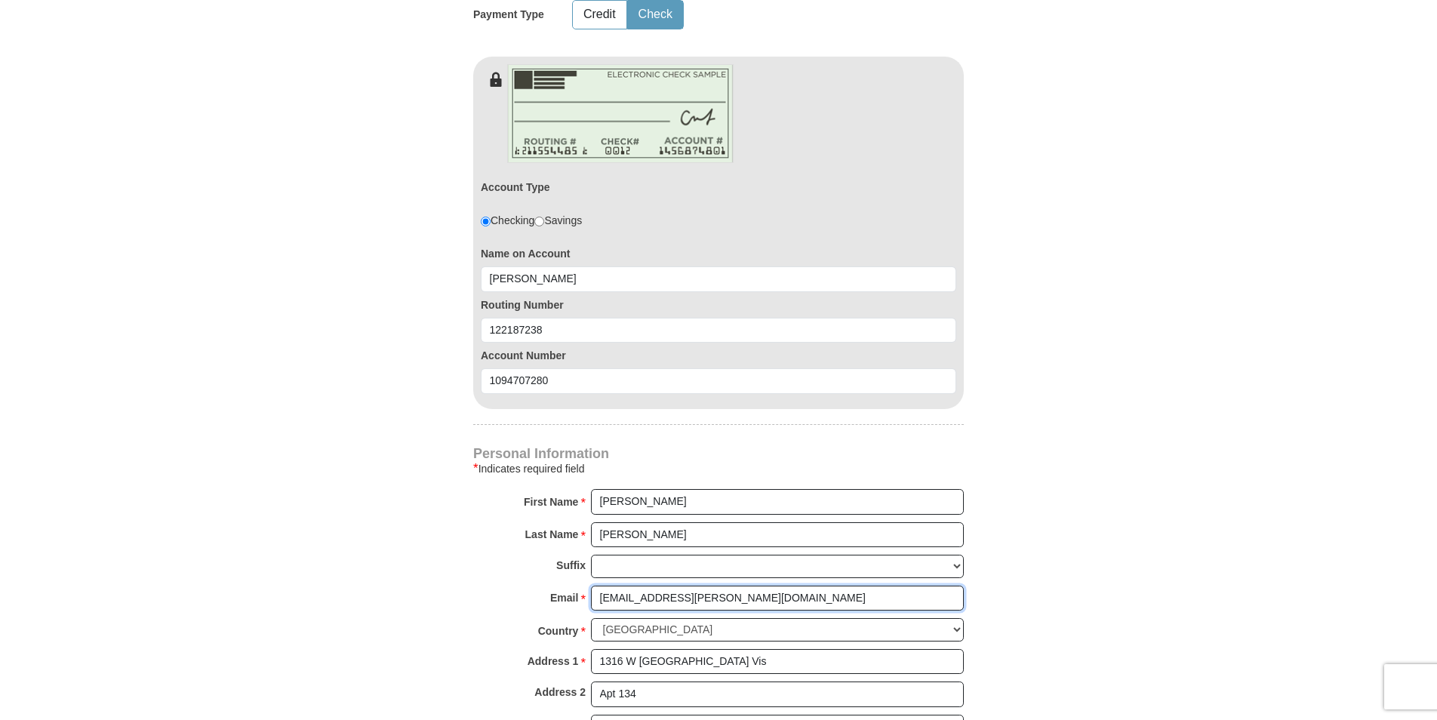
click at [620, 599] on input "judhun@cox.net" at bounding box center [777, 599] width 373 height 26
click at [626, 599] on input "judhun@cox.net" at bounding box center [777, 599] width 373 height 26
click at [633, 599] on input "judhun@cox.net" at bounding box center [777, 599] width 373 height 26
click at [714, 602] on input "judhun10@cox.net" at bounding box center [777, 599] width 373 height 26
type input "judhun10@gmail.com"
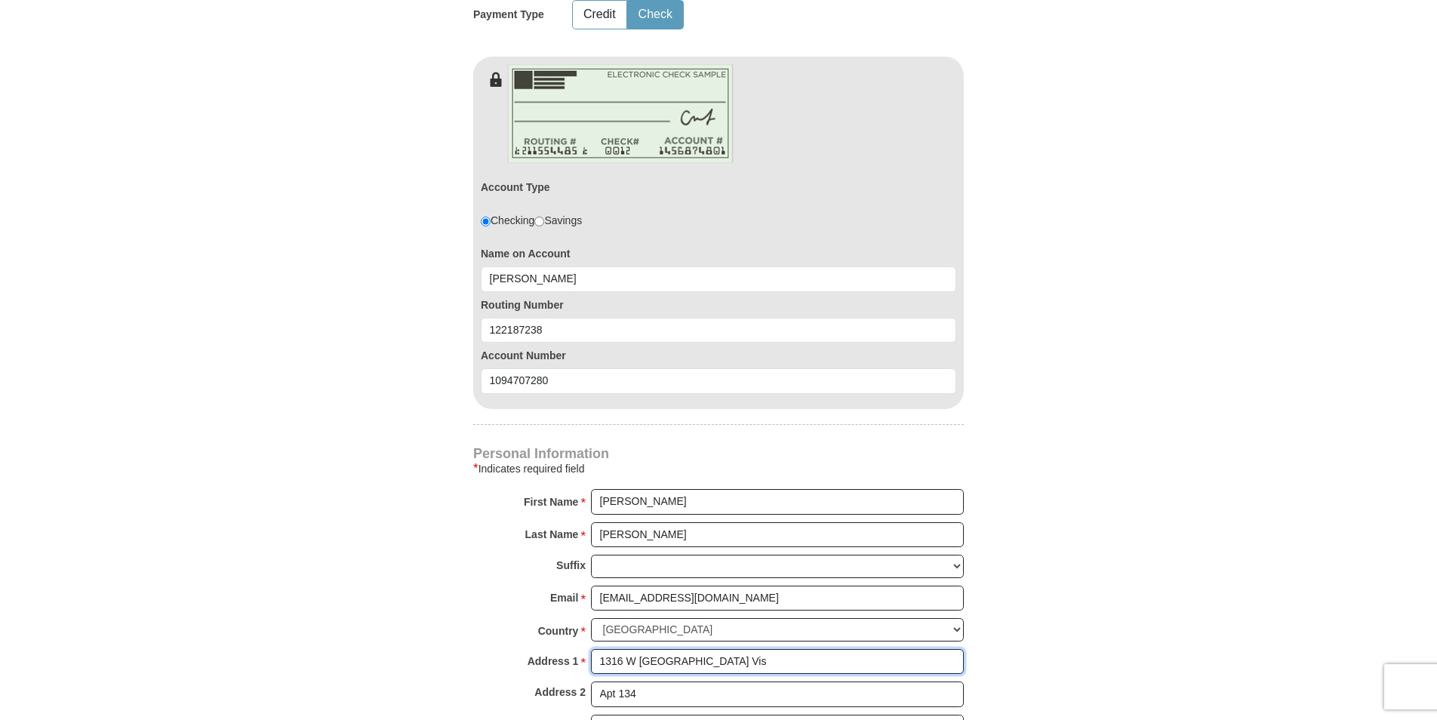
click at [713, 659] on input "1316 W Los Lagos Vis" at bounding box center [777, 662] width 373 height 26
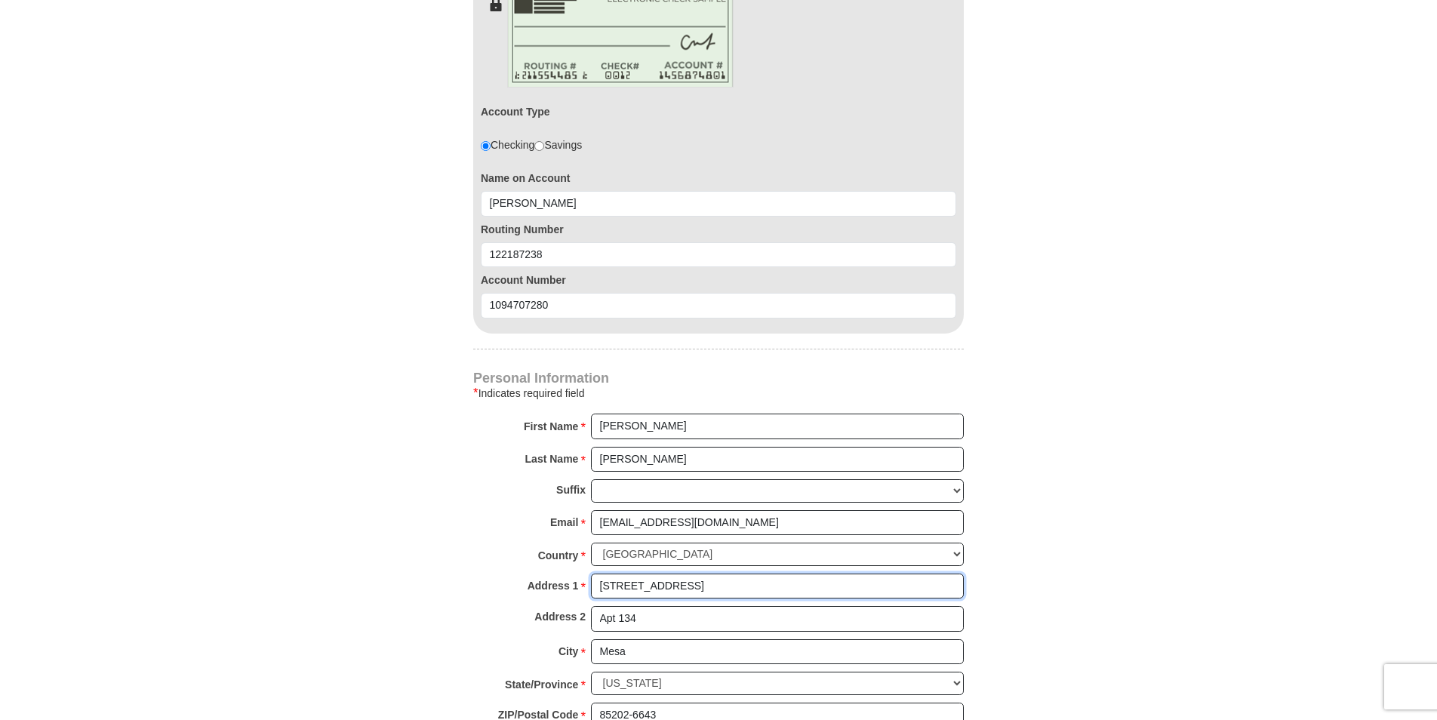
type input "13700 N Fountain Hills Blvd"
click at [656, 652] on input "Mesa" at bounding box center [777, 652] width 373 height 26
type input "M"
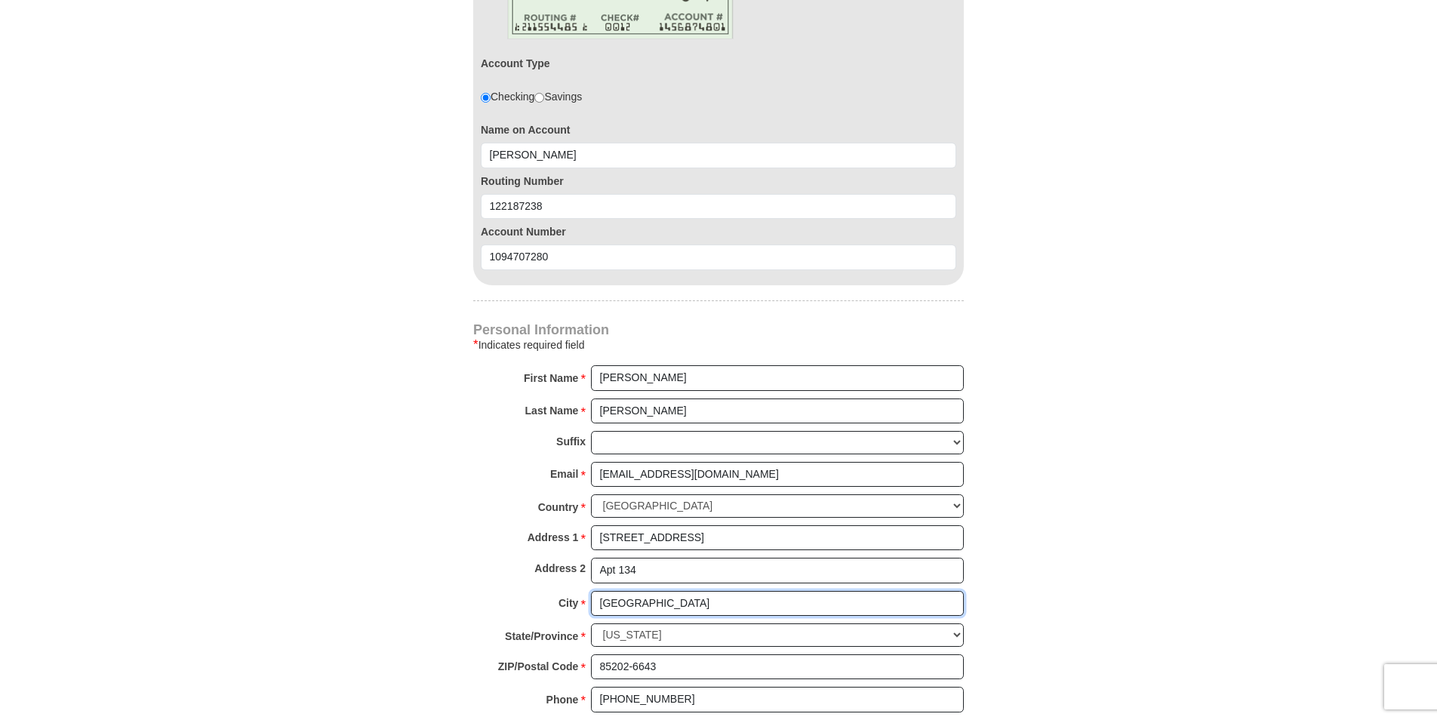
scroll to position [1057, 0]
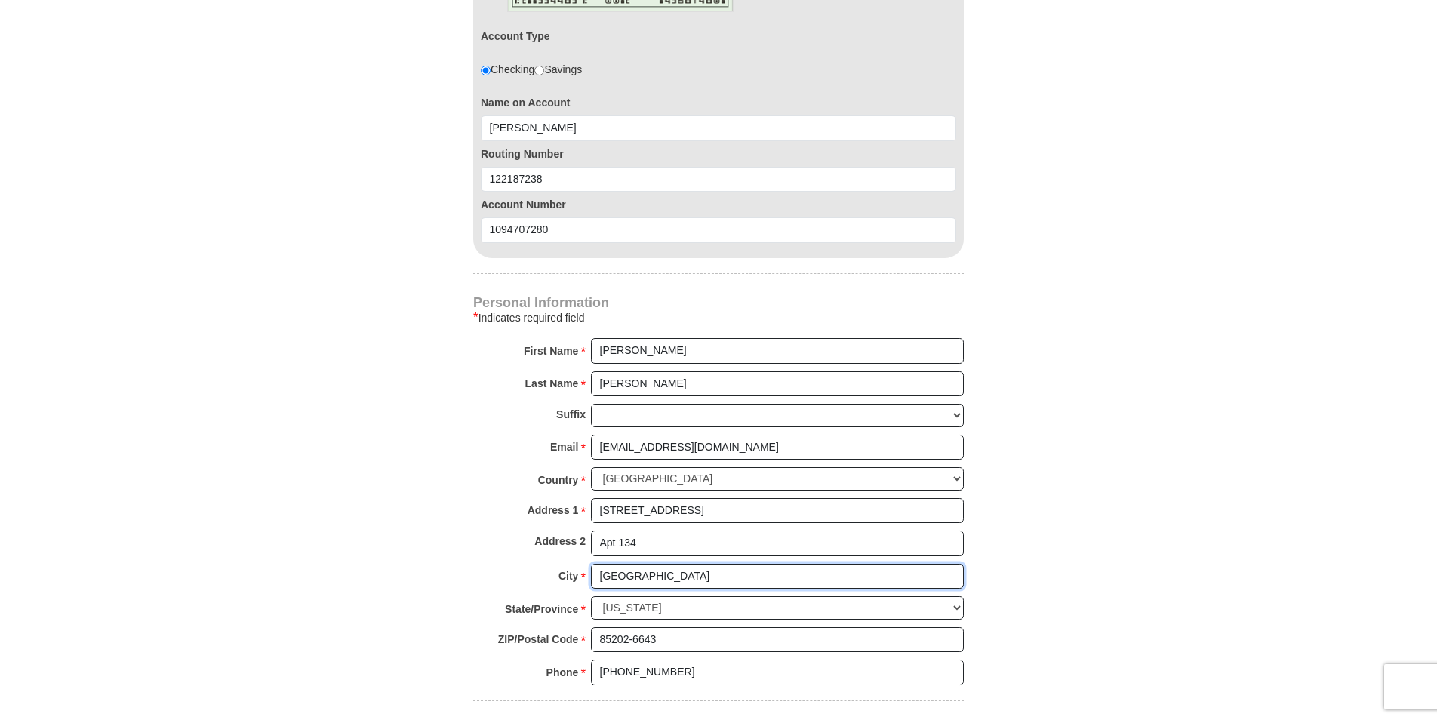
type input "Fountain Hills"
click at [664, 645] on input "85202-6643" at bounding box center [777, 640] width 373 height 26
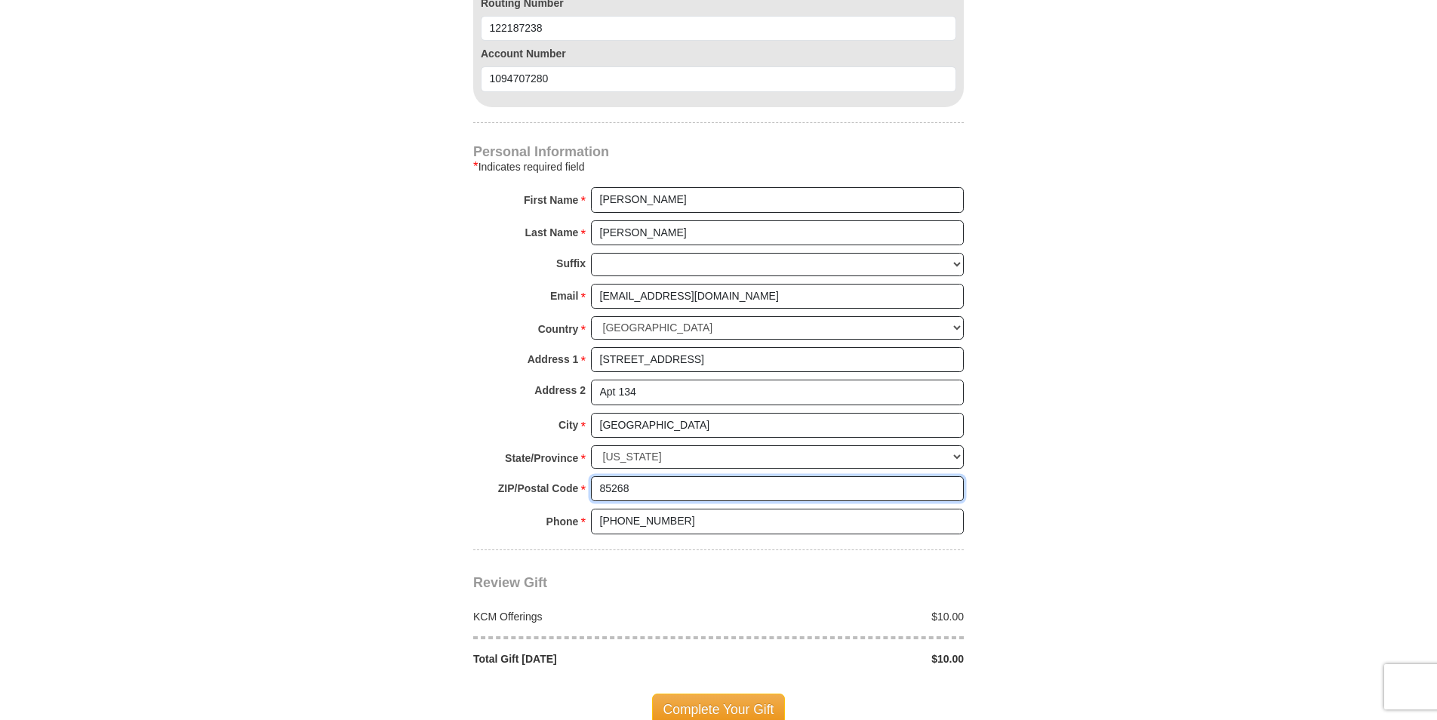
scroll to position [1283, 0]
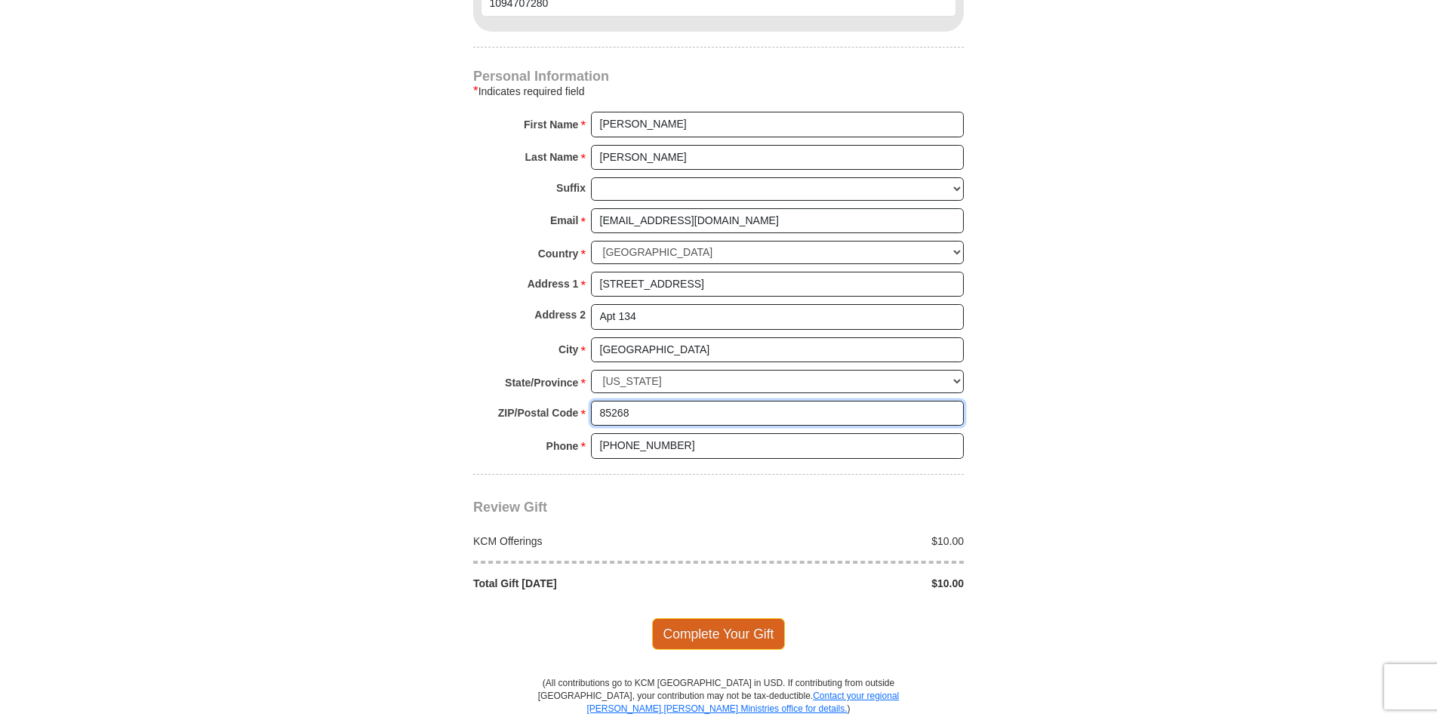
type input "85268"
click at [704, 634] on span "Complete Your Gift" at bounding box center [719, 634] width 134 height 32
